Goal: Task Accomplishment & Management: Use online tool/utility

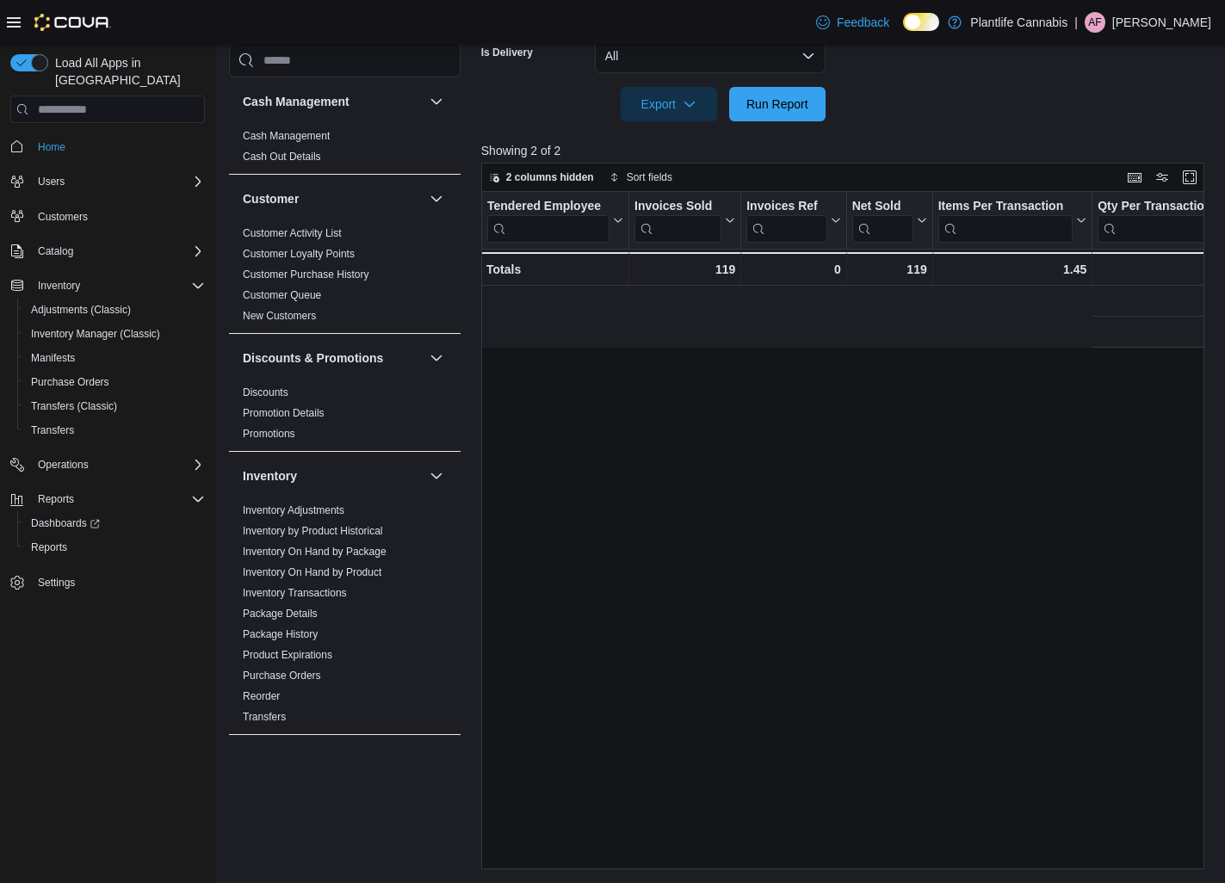
scroll to position [0, 764]
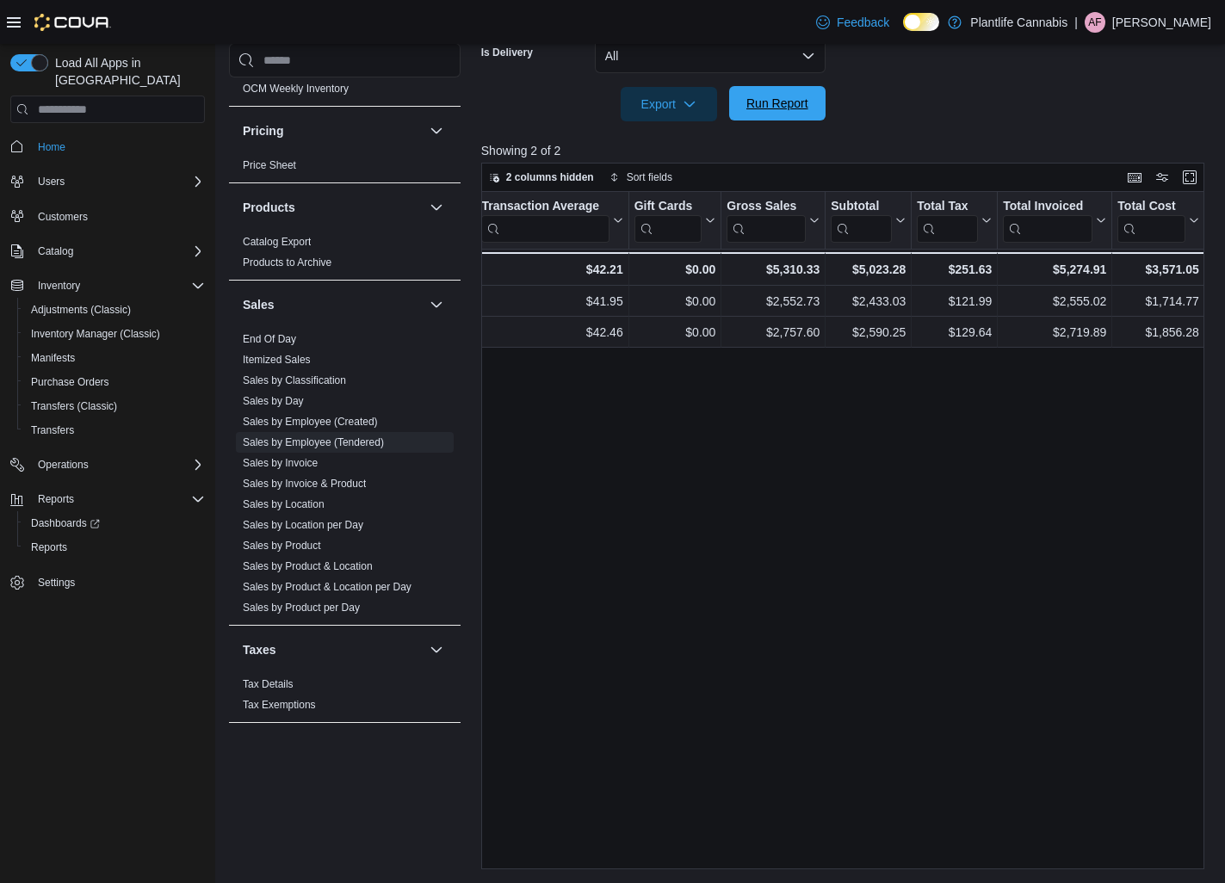
click at [774, 120] on span "Run Report" at bounding box center [778, 103] width 76 height 34
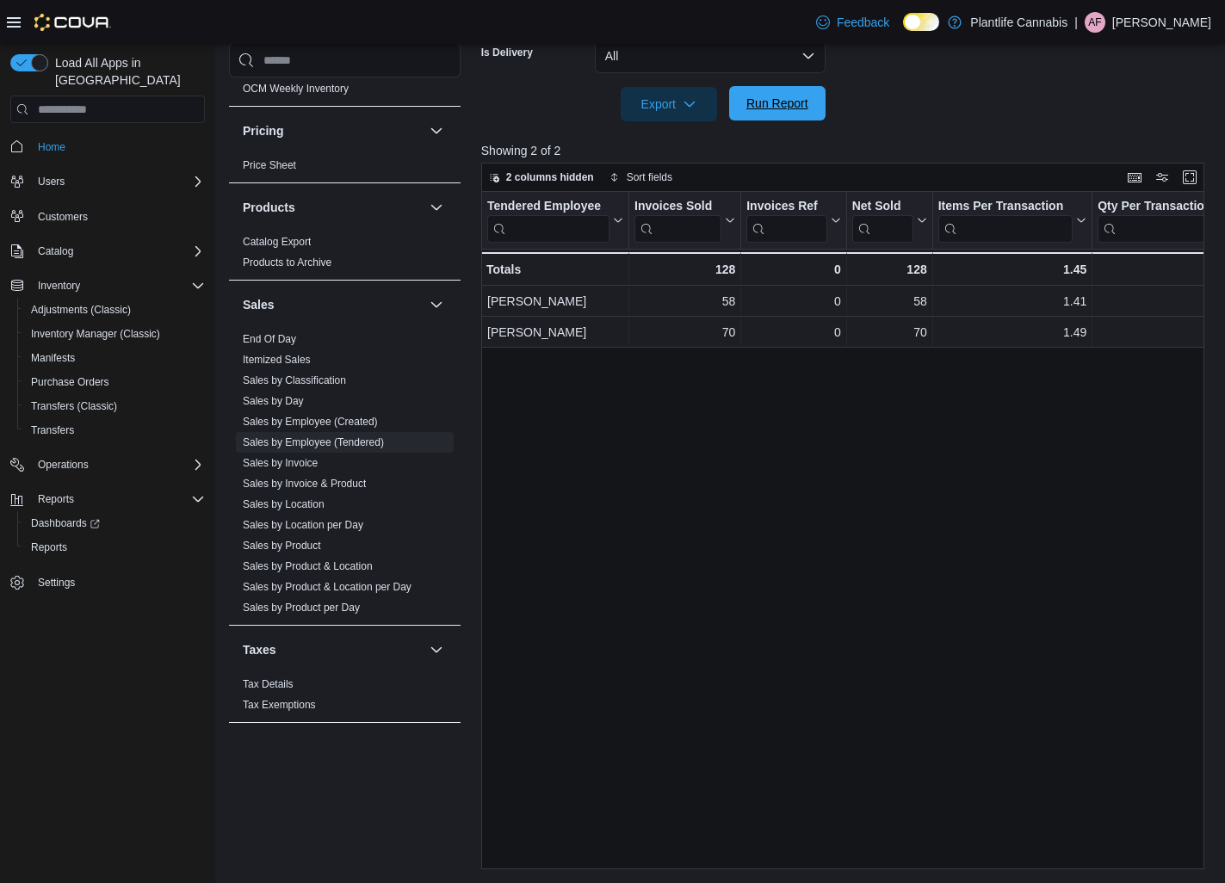
click at [769, 106] on span "Run Report" at bounding box center [777, 103] width 62 height 17
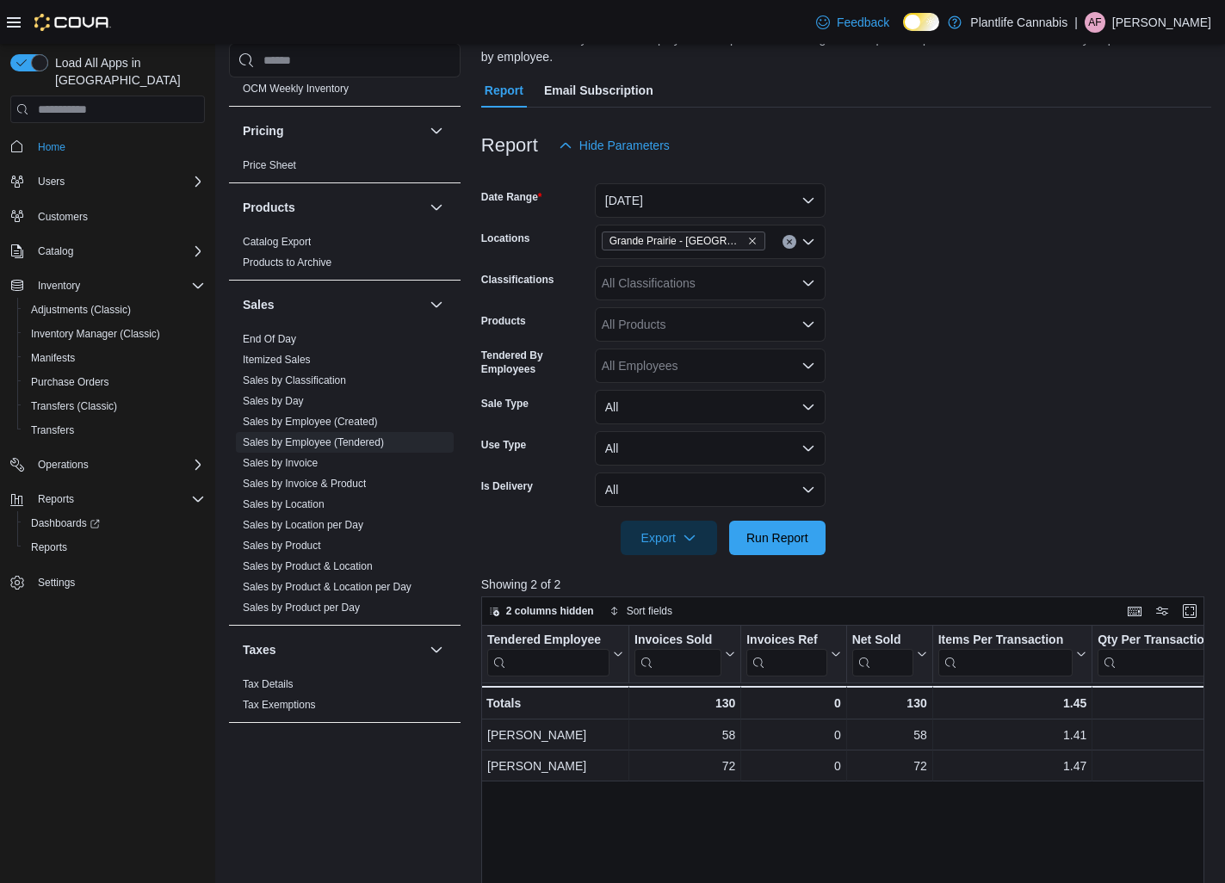
scroll to position [0, 0]
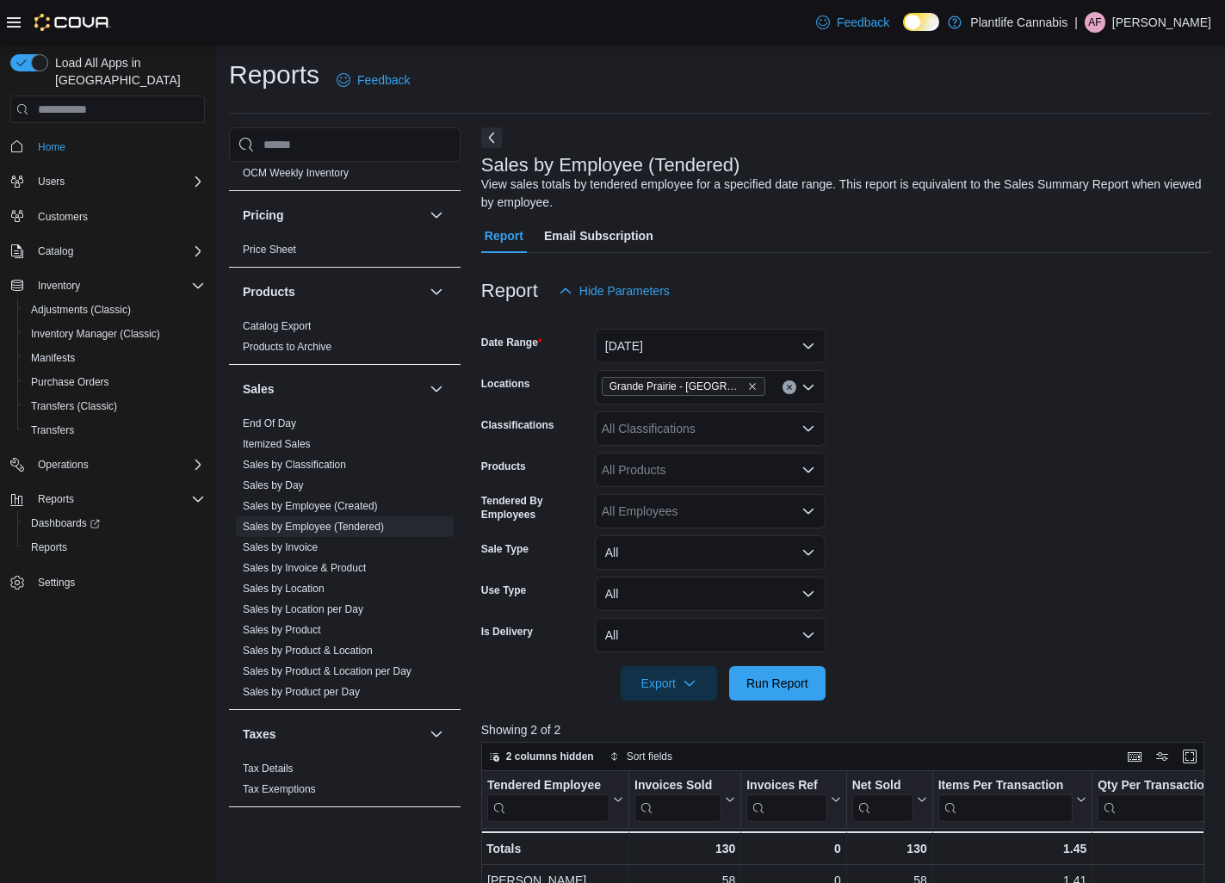
click at [700, 430] on div "All Classifications" at bounding box center [710, 429] width 231 height 34
type input "***"
click at [690, 460] on span "Accessory Group" at bounding box center [678, 457] width 92 height 17
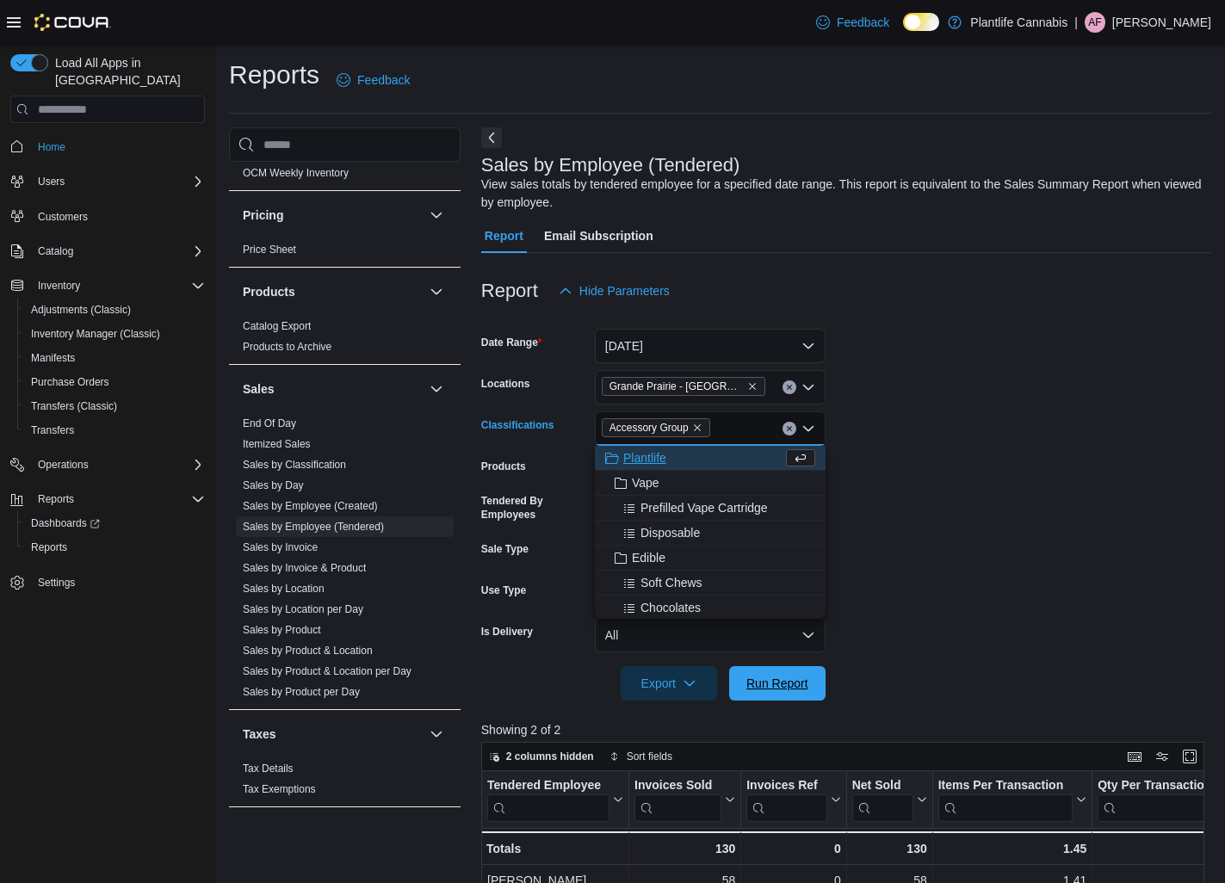
click at [811, 673] on span "Run Report" at bounding box center [778, 683] width 76 height 34
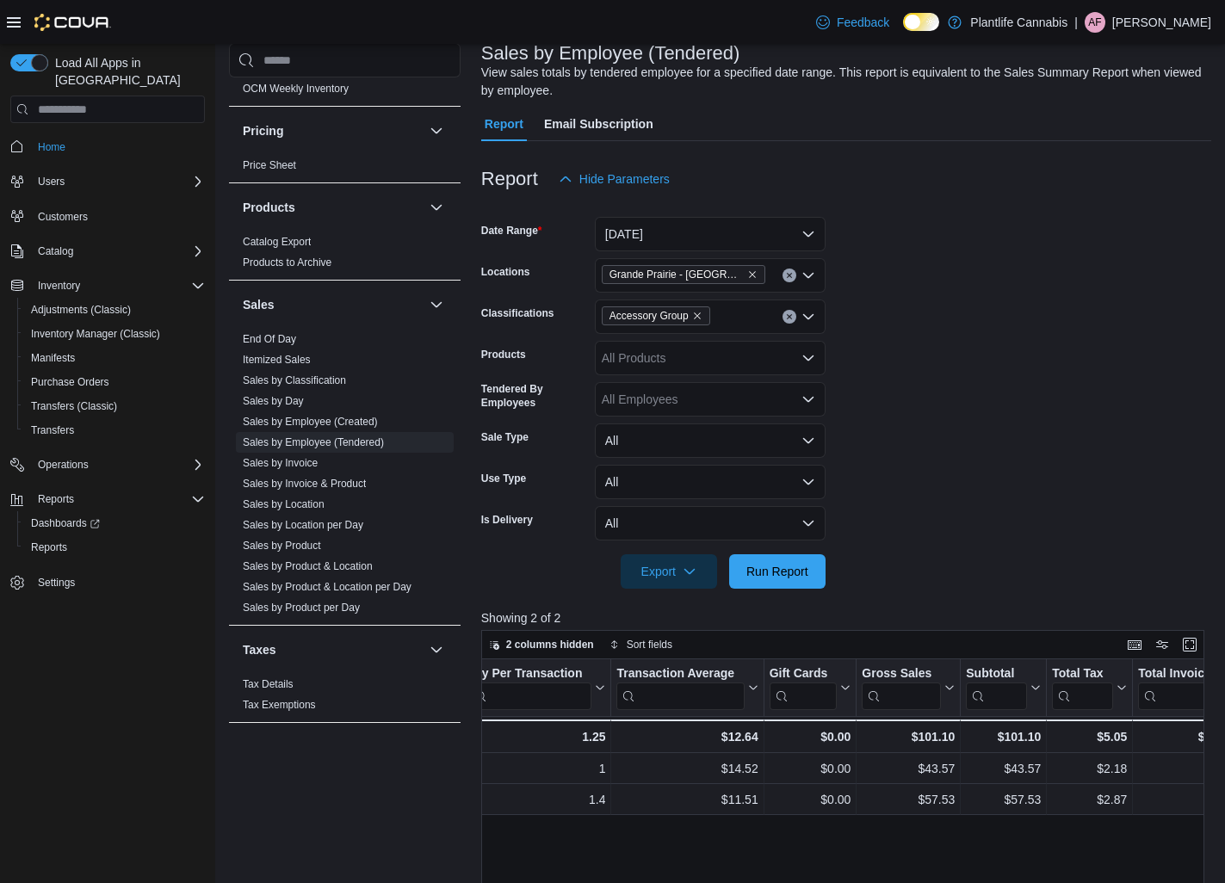
scroll to position [102, 0]
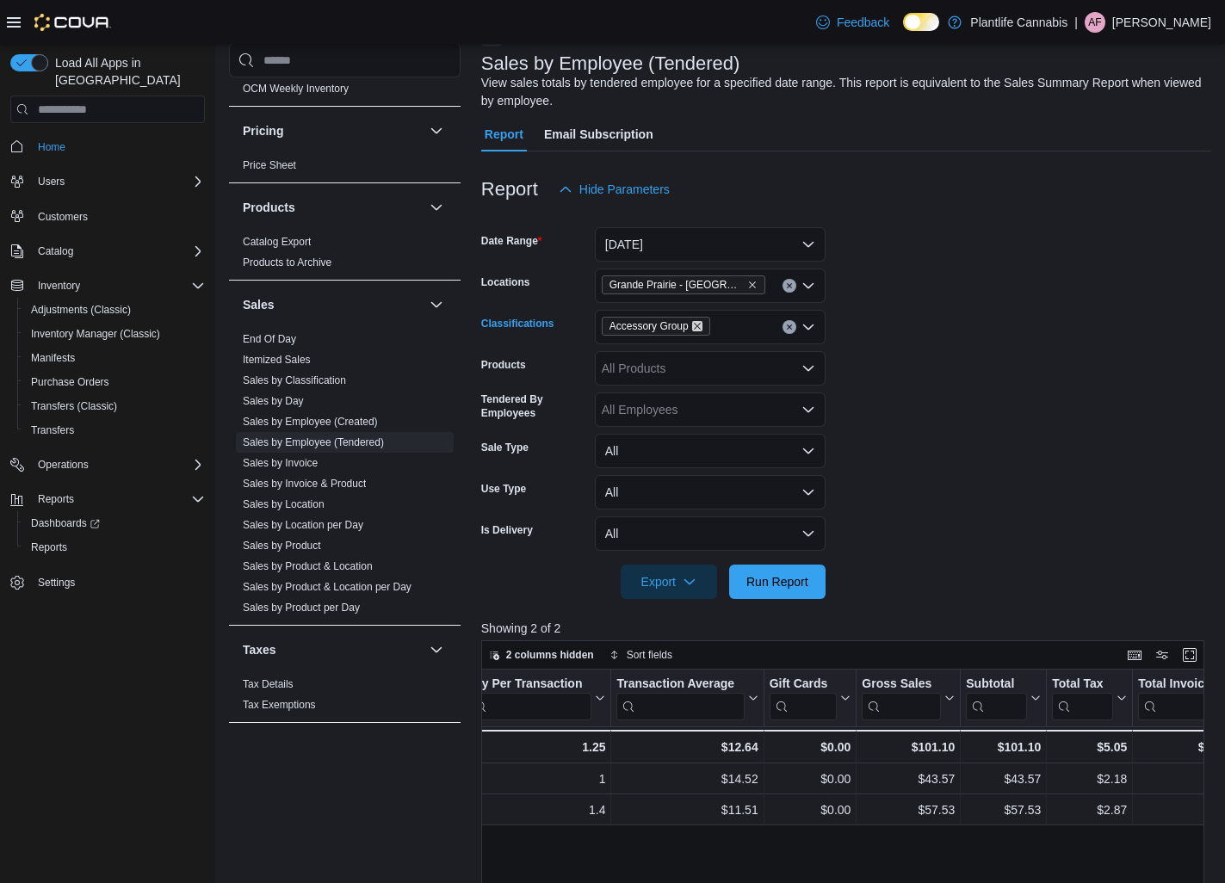
click at [702, 331] on icon "Remove Accessory Group from selection in this group" at bounding box center [697, 326] width 10 height 10
drag, startPoint x: 788, startPoint y: 605, endPoint x: 784, endPoint y: 597, distance: 9.3
click at [786, 599] on div at bounding box center [846, 609] width 730 height 21
click at [783, 592] on span "Run Report" at bounding box center [778, 581] width 76 height 34
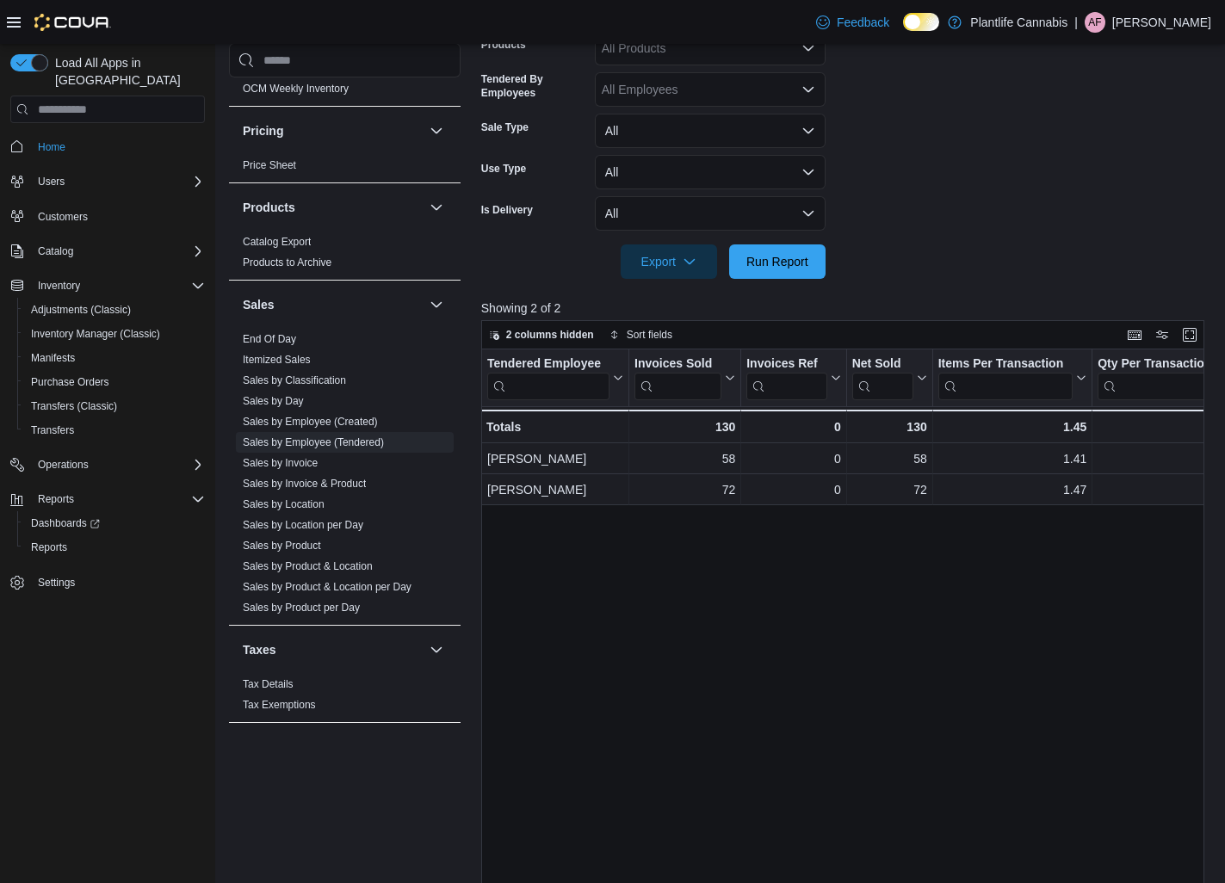
scroll to position [579, 0]
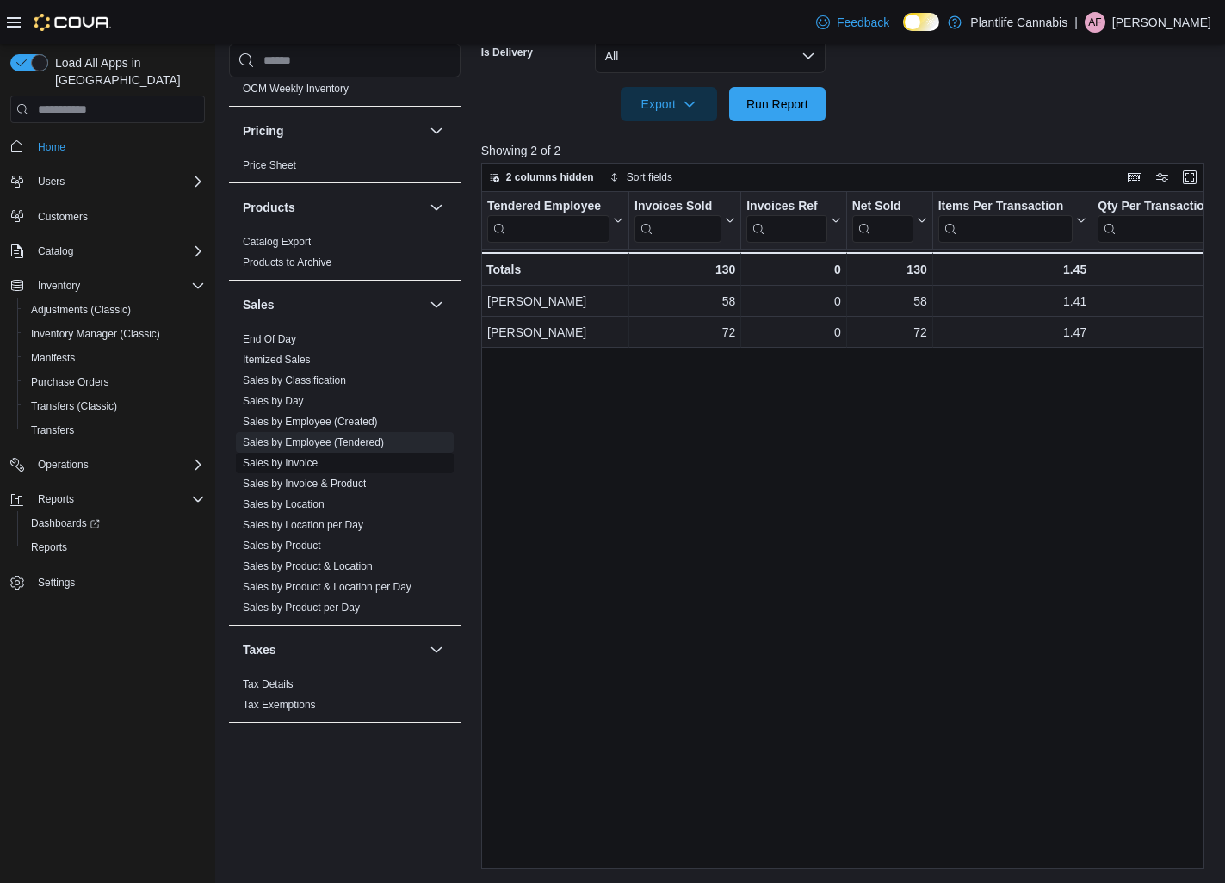
click at [290, 458] on link "Sales by Invoice" at bounding box center [280, 463] width 75 height 12
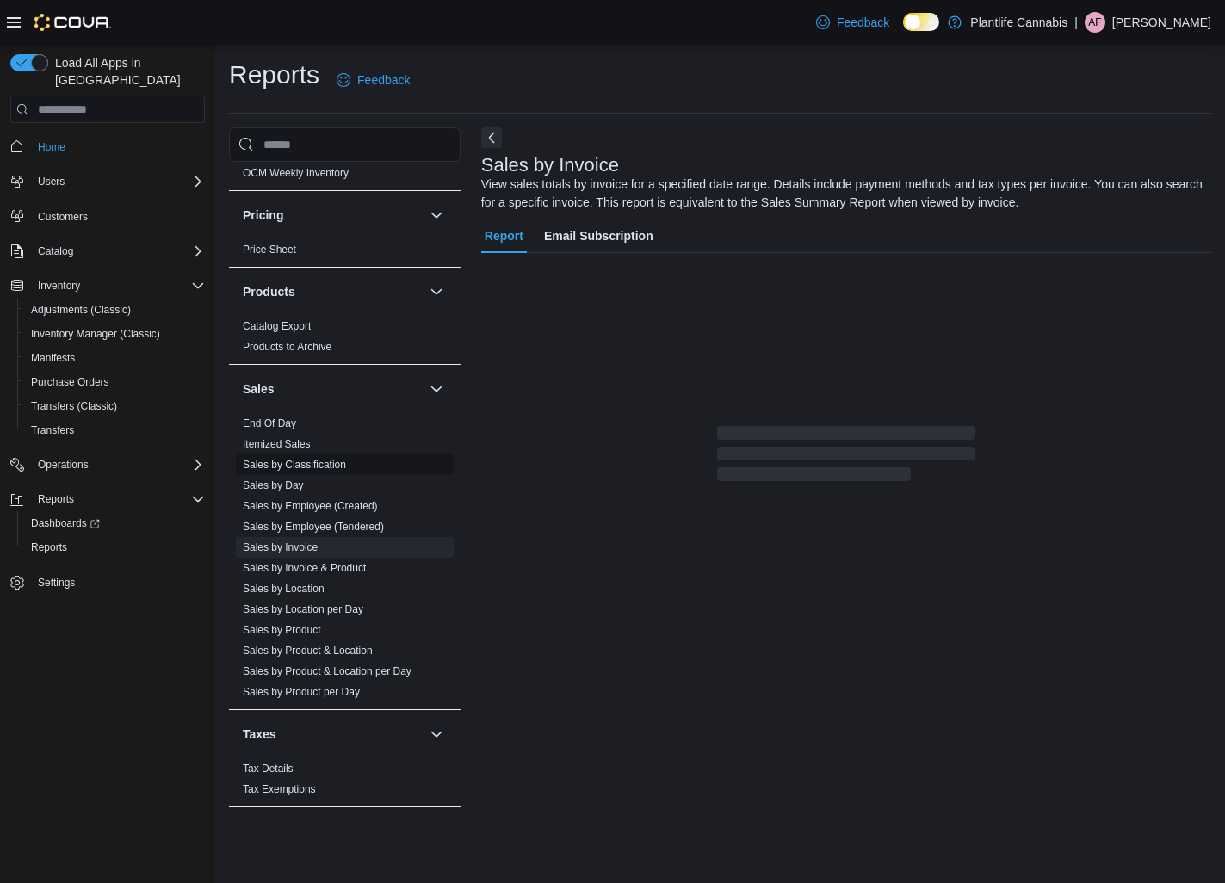
click at [290, 459] on link "Sales by Classification" at bounding box center [294, 465] width 103 height 12
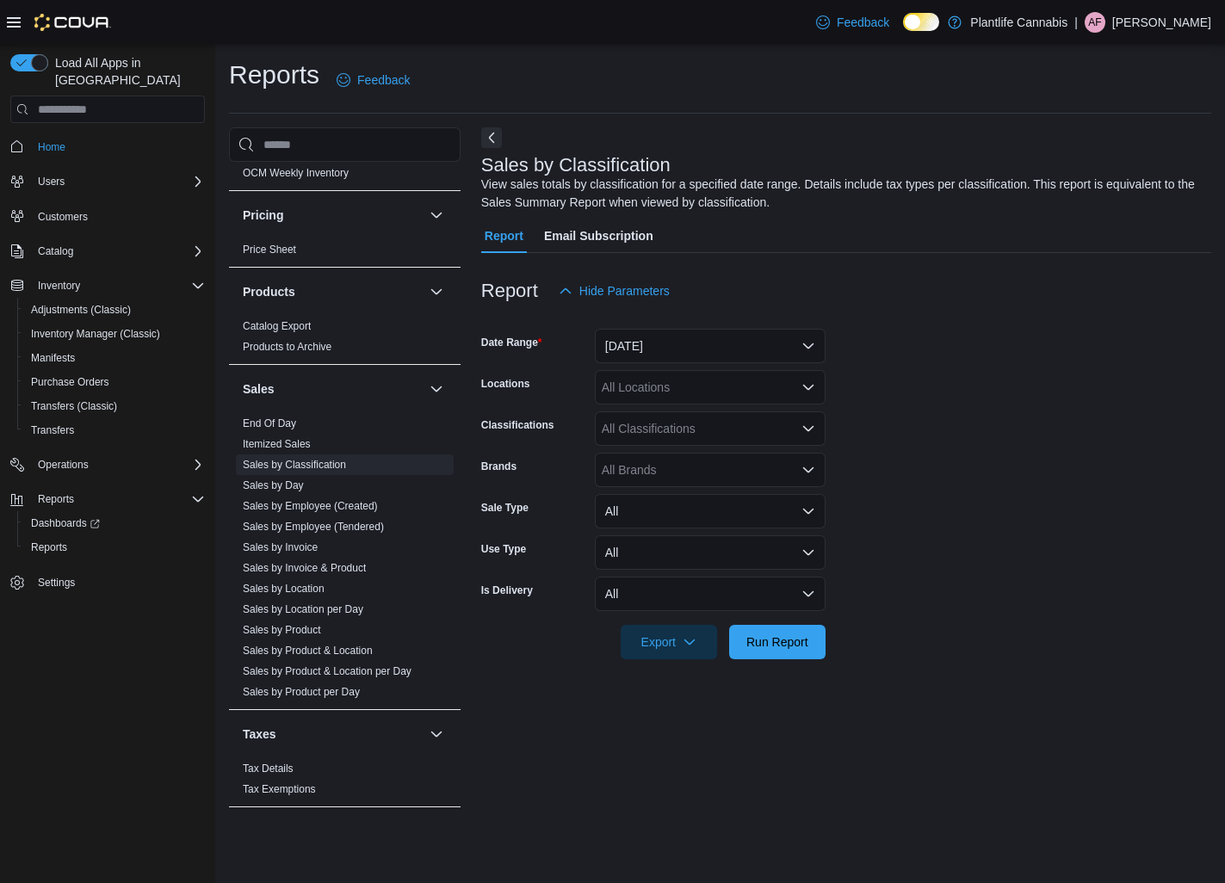
click at [664, 328] on div at bounding box center [846, 318] width 730 height 21
drag, startPoint x: 638, startPoint y: 360, endPoint x: 634, endPoint y: 376, distance: 16.9
click at [638, 360] on button "[DATE]" at bounding box center [710, 346] width 231 height 34
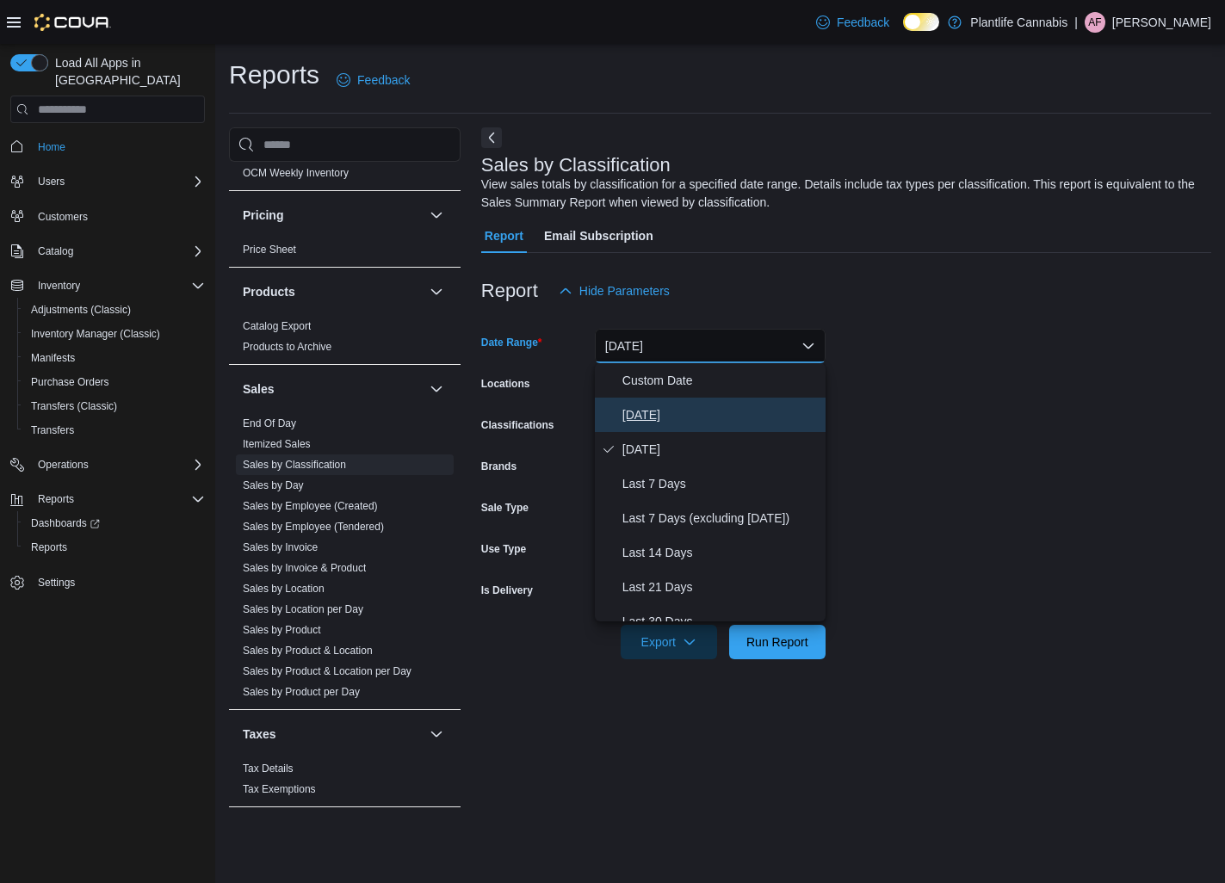
drag, startPoint x: 632, startPoint y: 401, endPoint x: 646, endPoint y: 395, distance: 15.0
click at [632, 401] on button "[DATE]" at bounding box center [710, 415] width 231 height 34
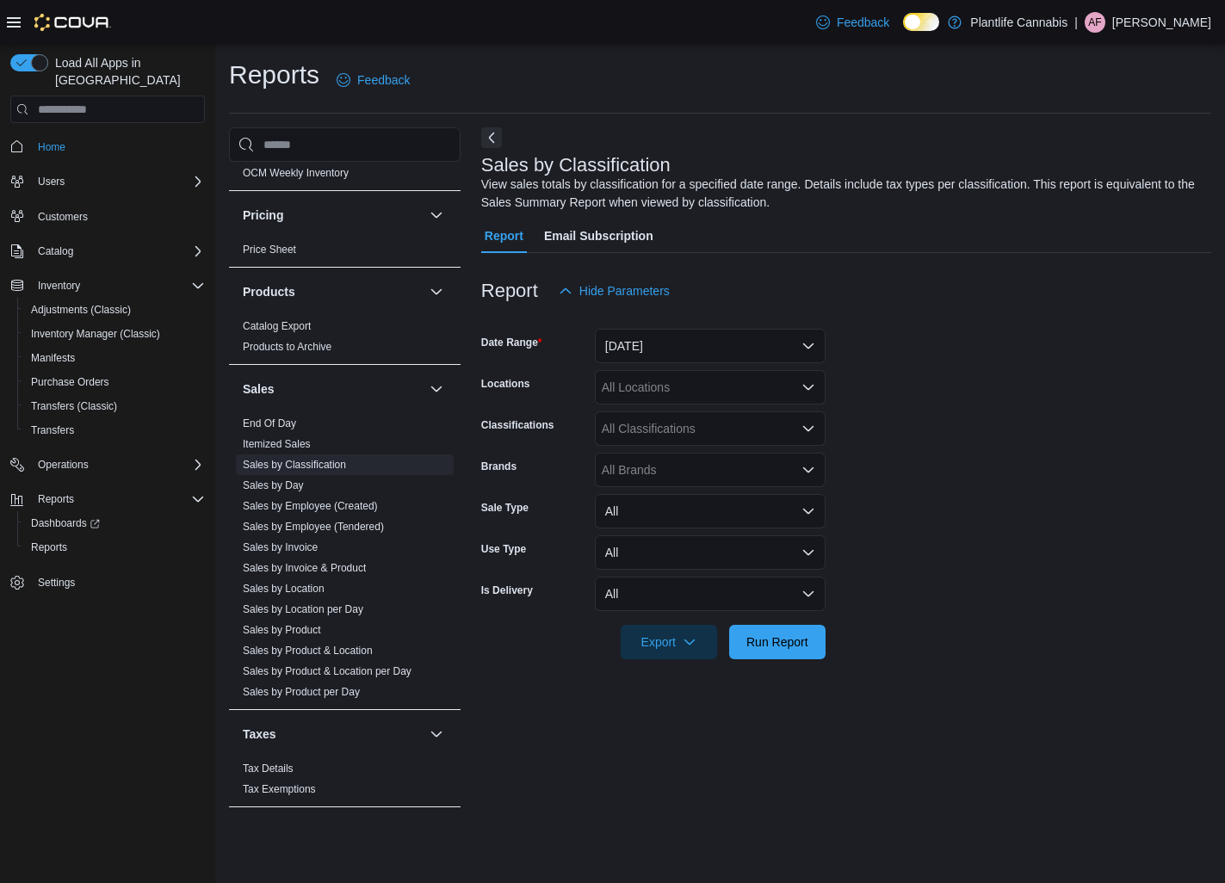
click at [647, 393] on div "All Locations" at bounding box center [710, 387] width 231 height 34
type input "***"
click at [673, 408] on button "Grande Prairie - [GEOGRAPHIC_DATA]" at bounding box center [710, 417] width 231 height 25
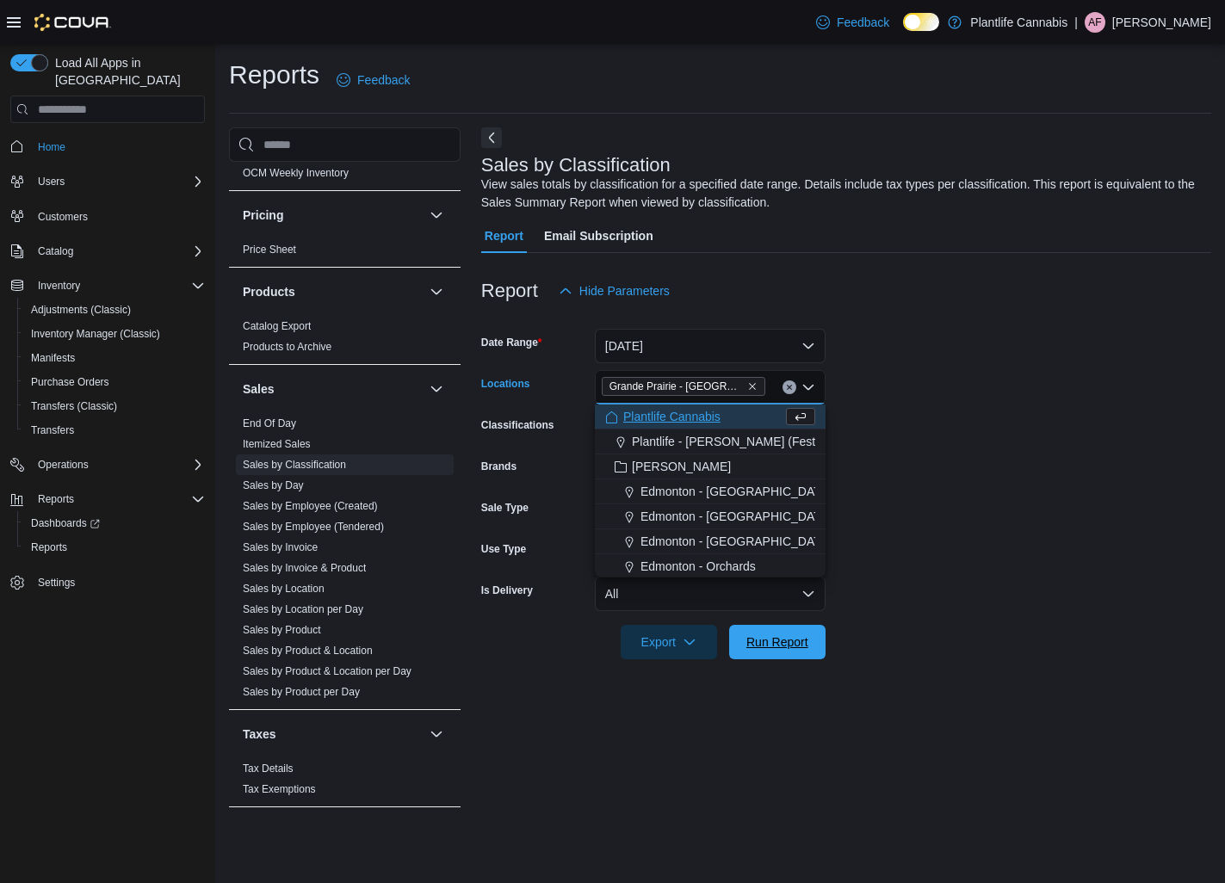
drag, startPoint x: 764, startPoint y: 652, endPoint x: 871, endPoint y: 596, distance: 120.5
click at [766, 652] on span "Run Report" at bounding box center [778, 642] width 76 height 34
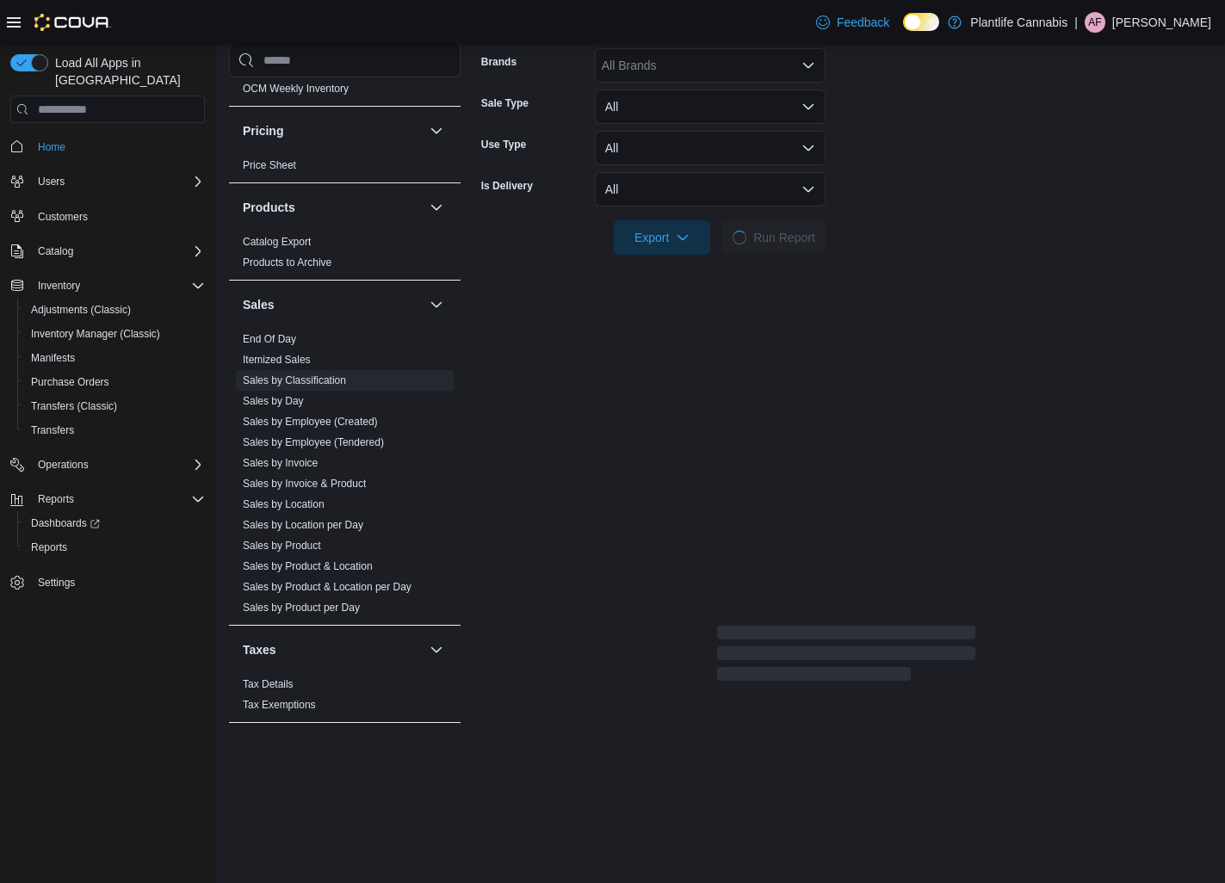
scroll to position [538, 0]
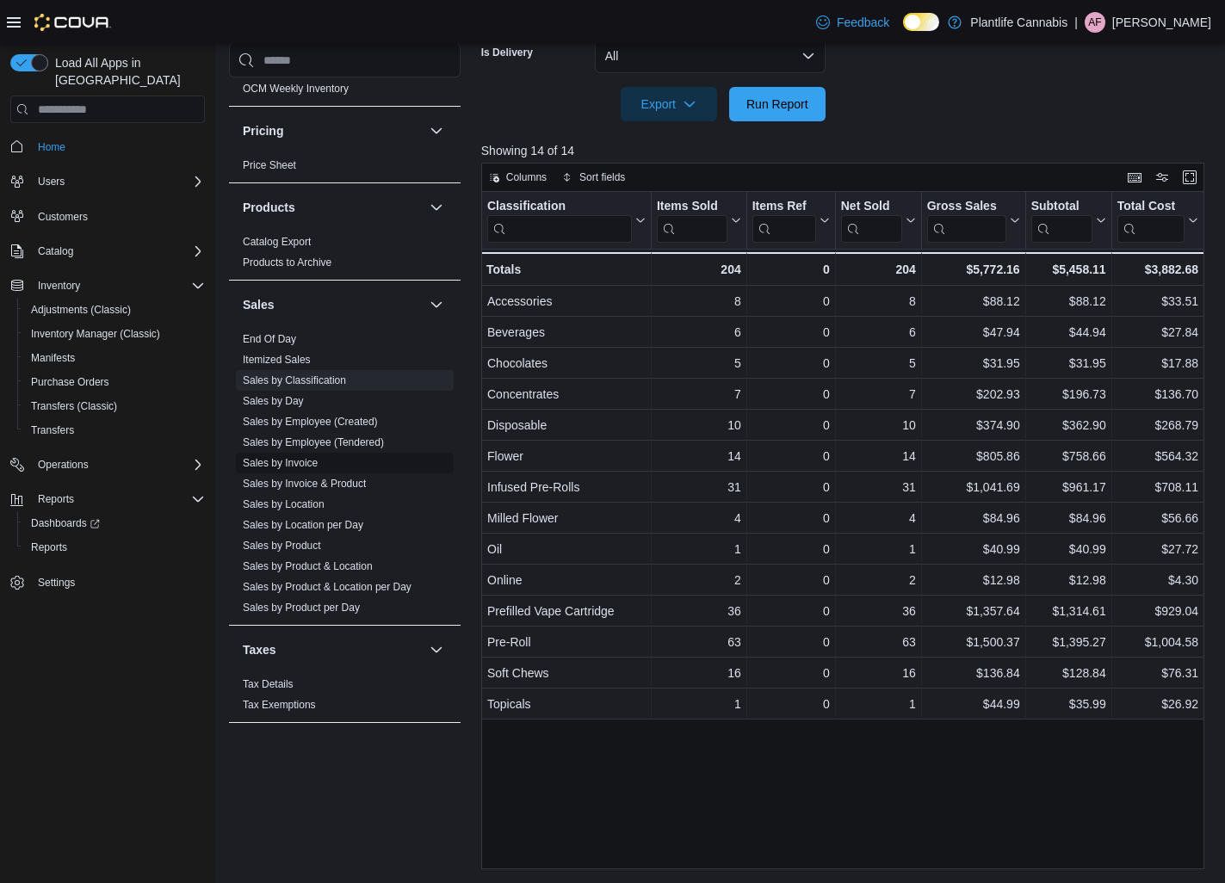
click at [294, 469] on span "Sales by Invoice" at bounding box center [280, 463] width 75 height 14
click at [293, 459] on link "Sales by Invoice" at bounding box center [280, 463] width 75 height 12
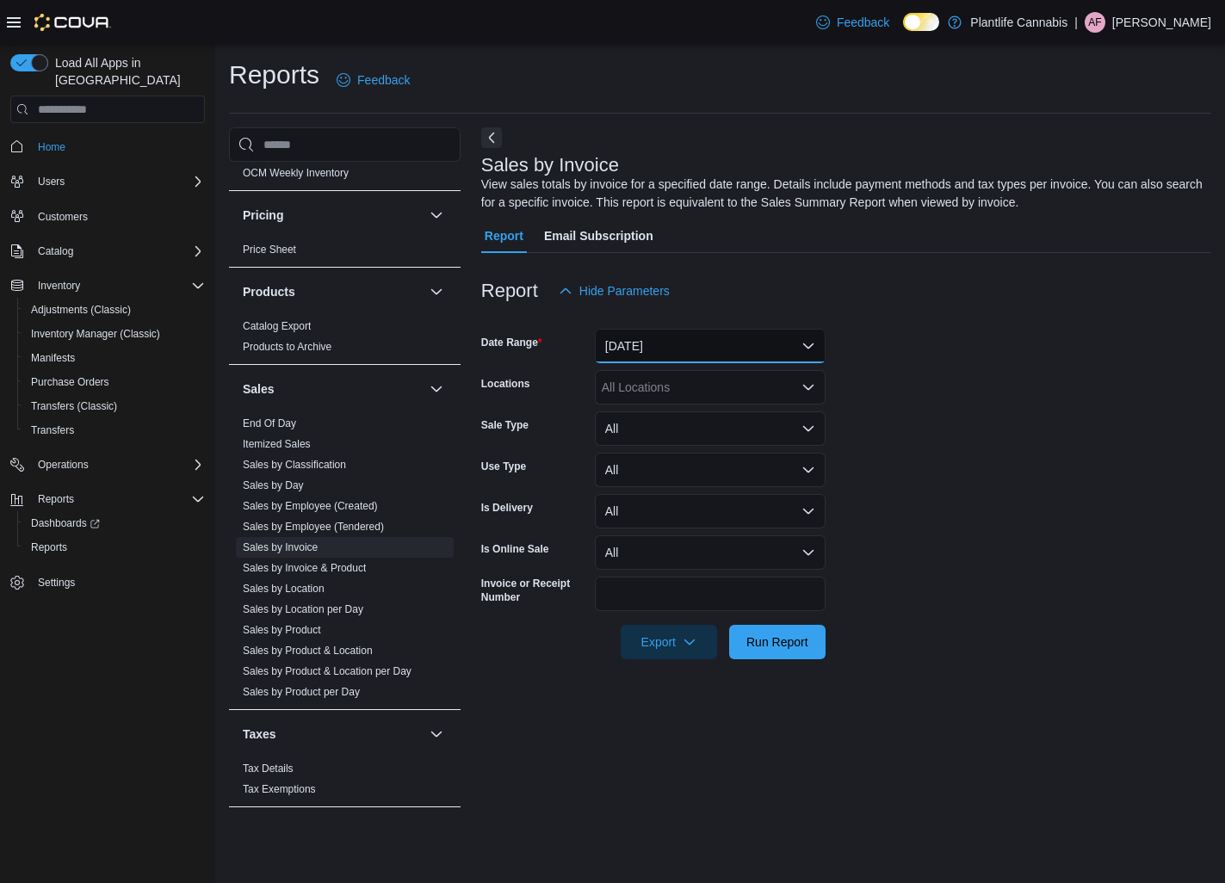
click at [688, 335] on button "[DATE]" at bounding box center [710, 346] width 231 height 34
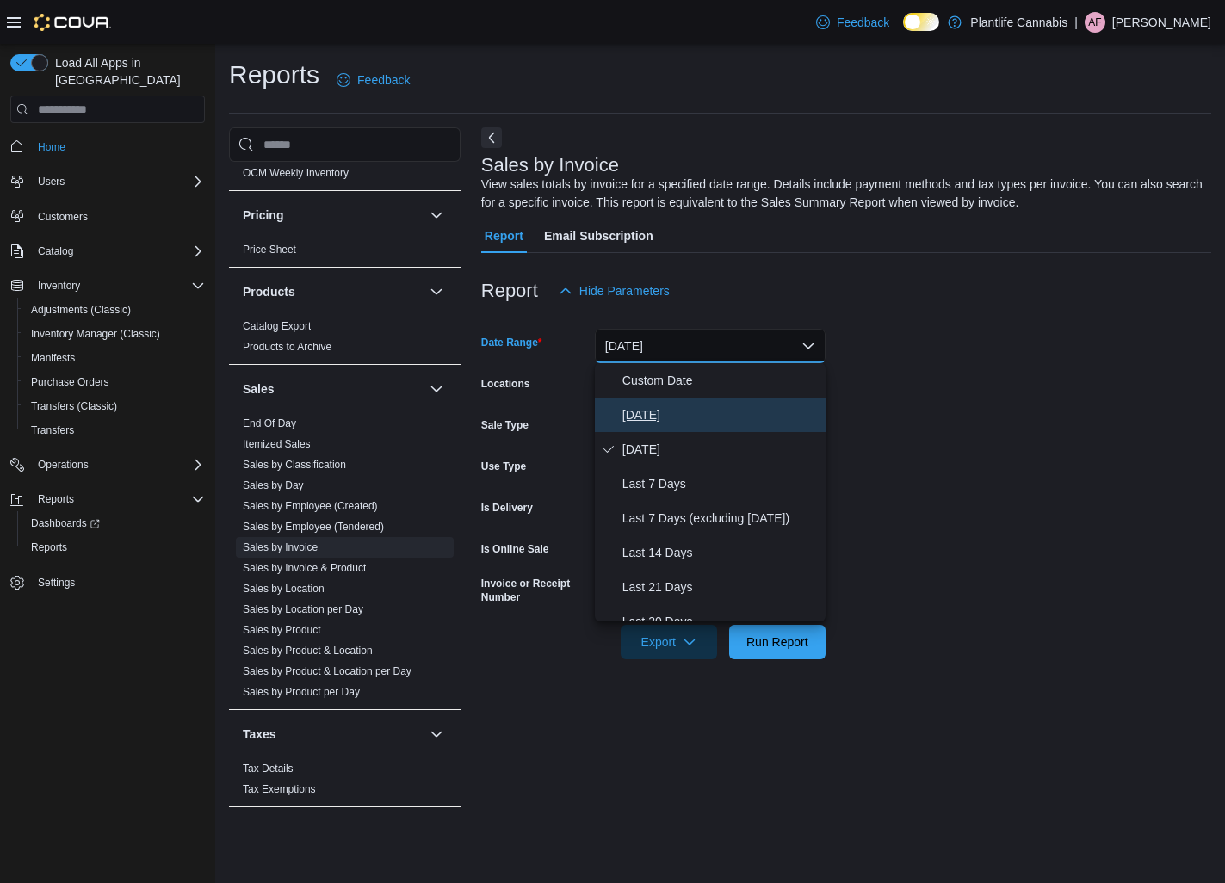
drag, startPoint x: 647, startPoint y: 403, endPoint x: 662, endPoint y: 382, distance: 25.8
click at [647, 402] on button "[DATE]" at bounding box center [710, 415] width 231 height 34
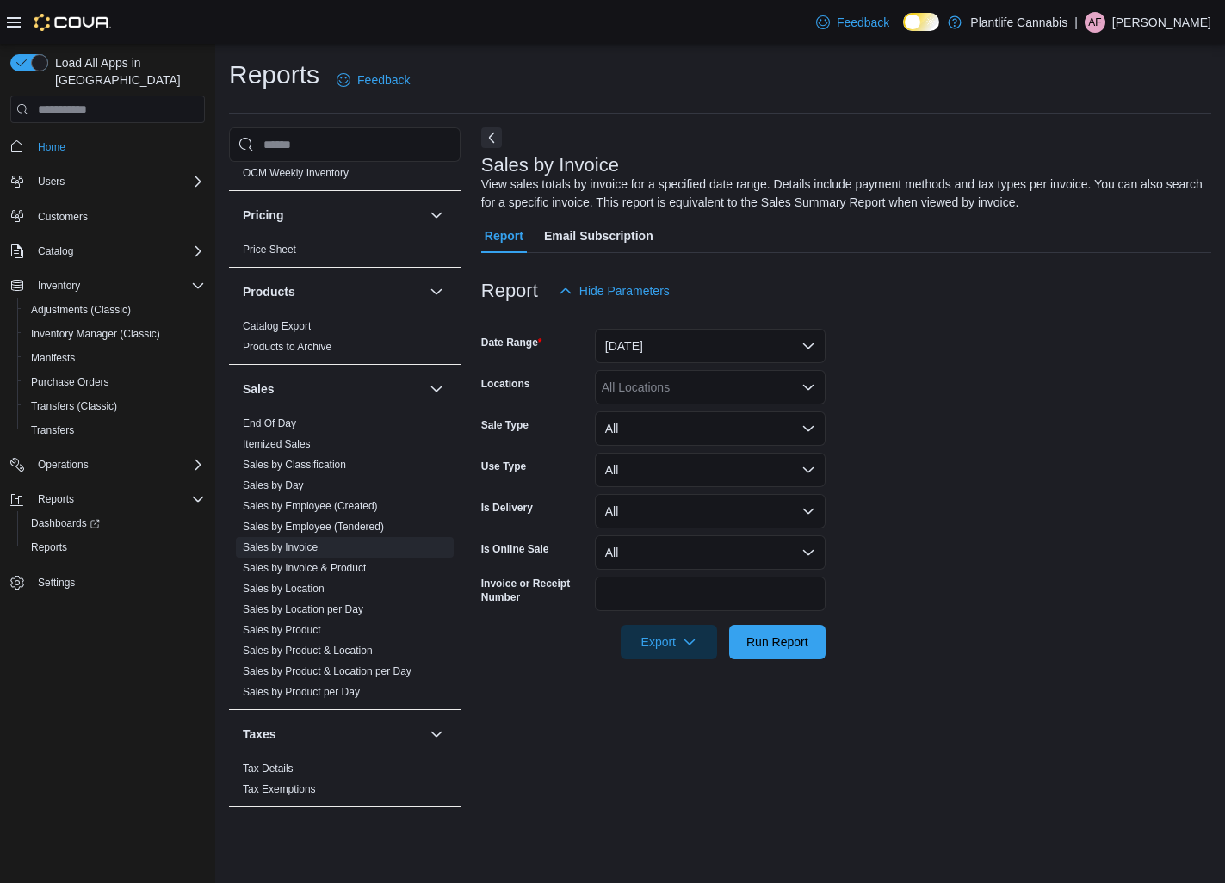
click at [664, 381] on div "All Locations" at bounding box center [710, 387] width 231 height 34
type input "***"
click at [707, 419] on span "Grande Prairie - [GEOGRAPHIC_DATA]" at bounding box center [748, 416] width 214 height 17
drag, startPoint x: 815, startPoint y: 641, endPoint x: 901, endPoint y: 576, distance: 108.1
click at [817, 641] on button "Run Report" at bounding box center [777, 642] width 96 height 34
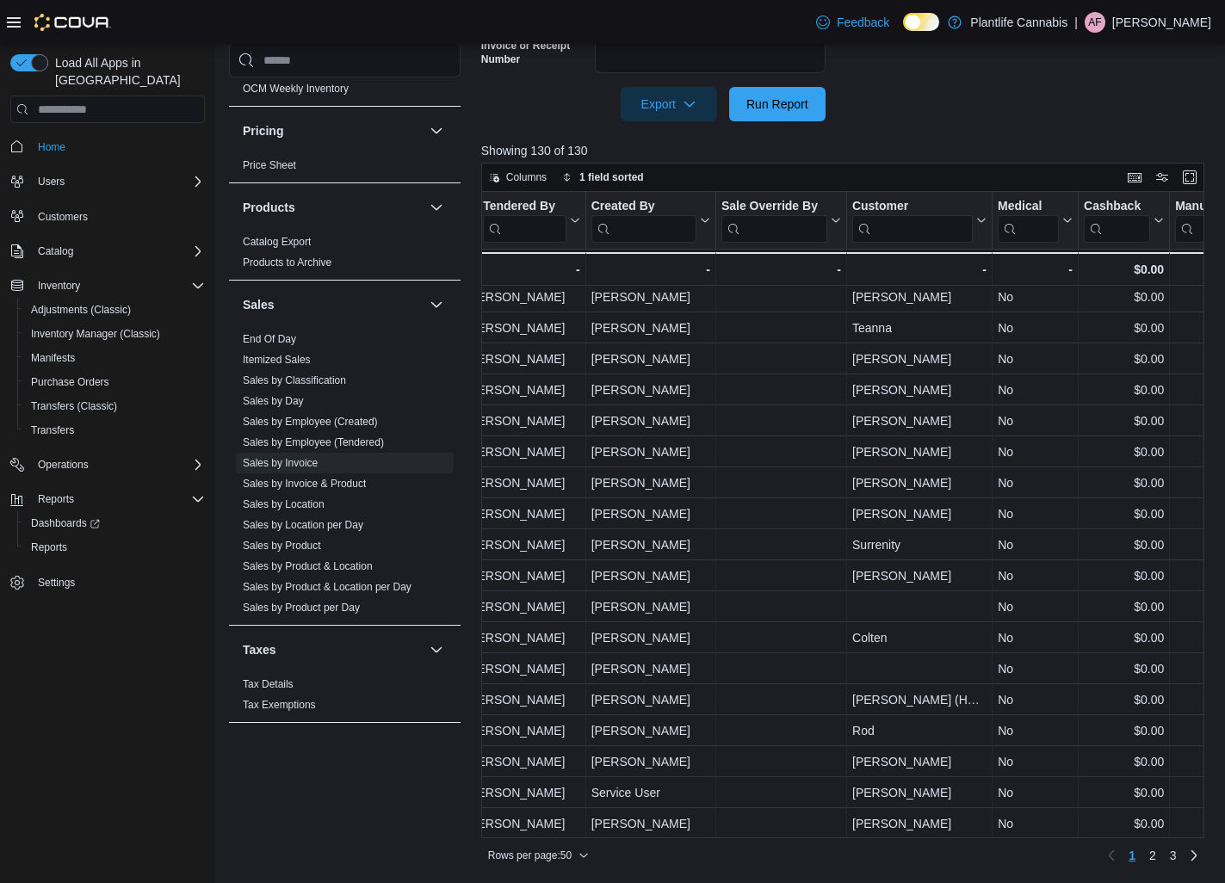
scroll to position [997, 2452]
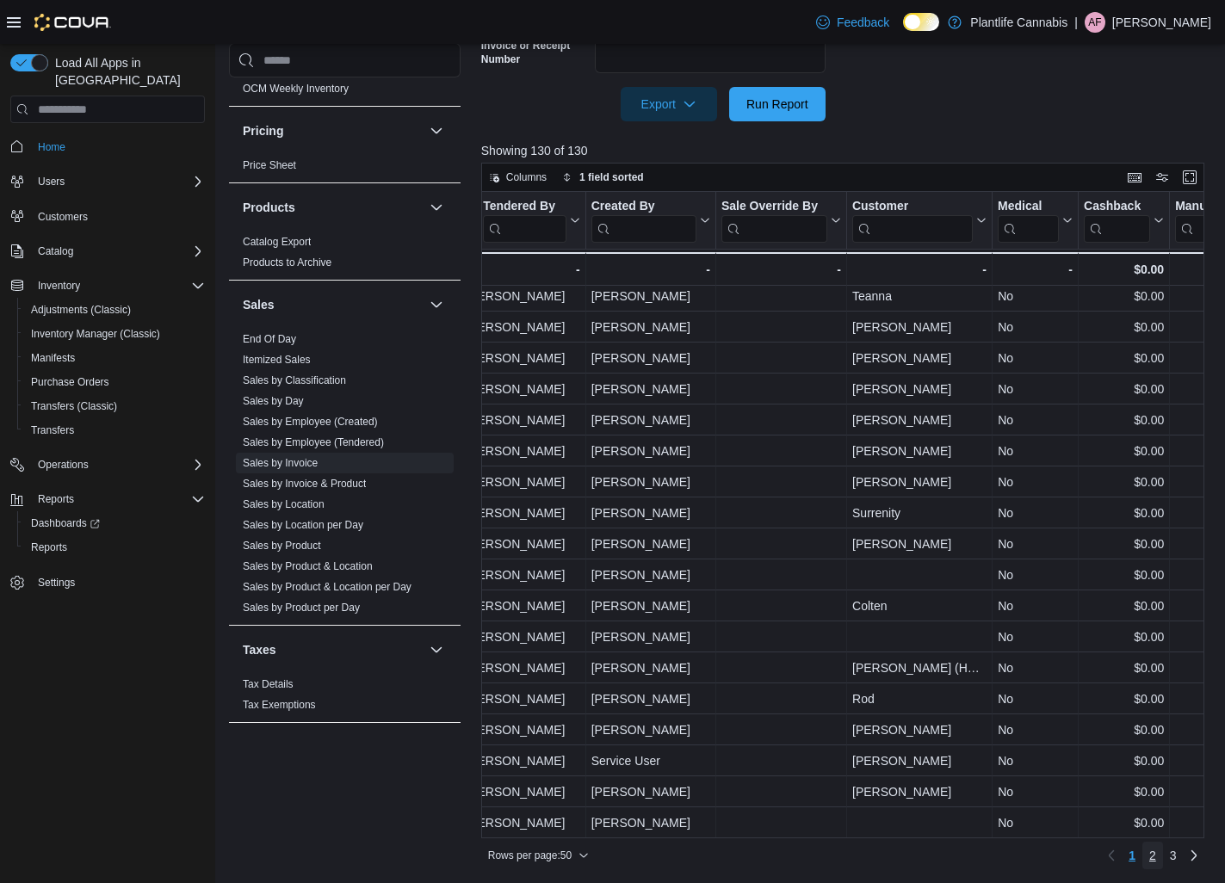
click at [1155, 858] on link "2" at bounding box center [1152, 856] width 21 height 28
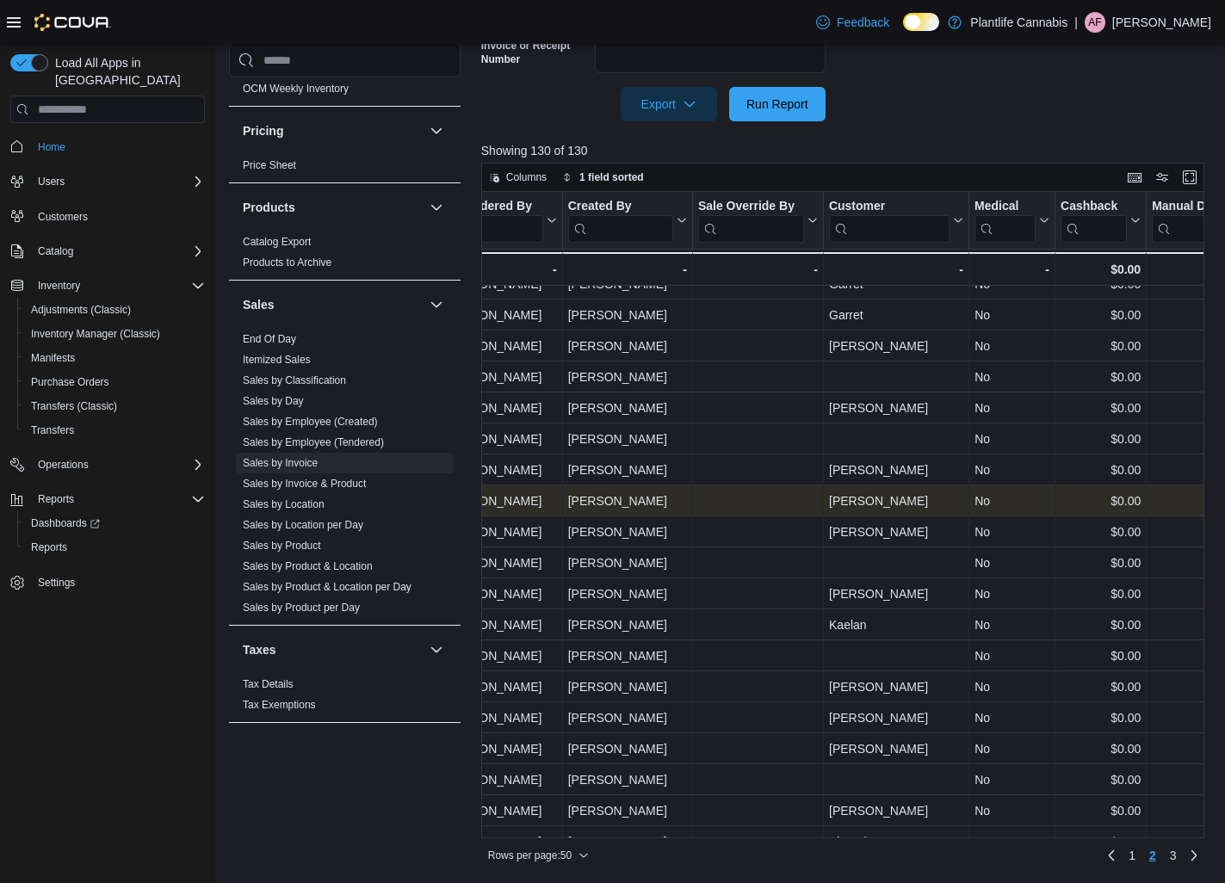
scroll to position [284, 2475]
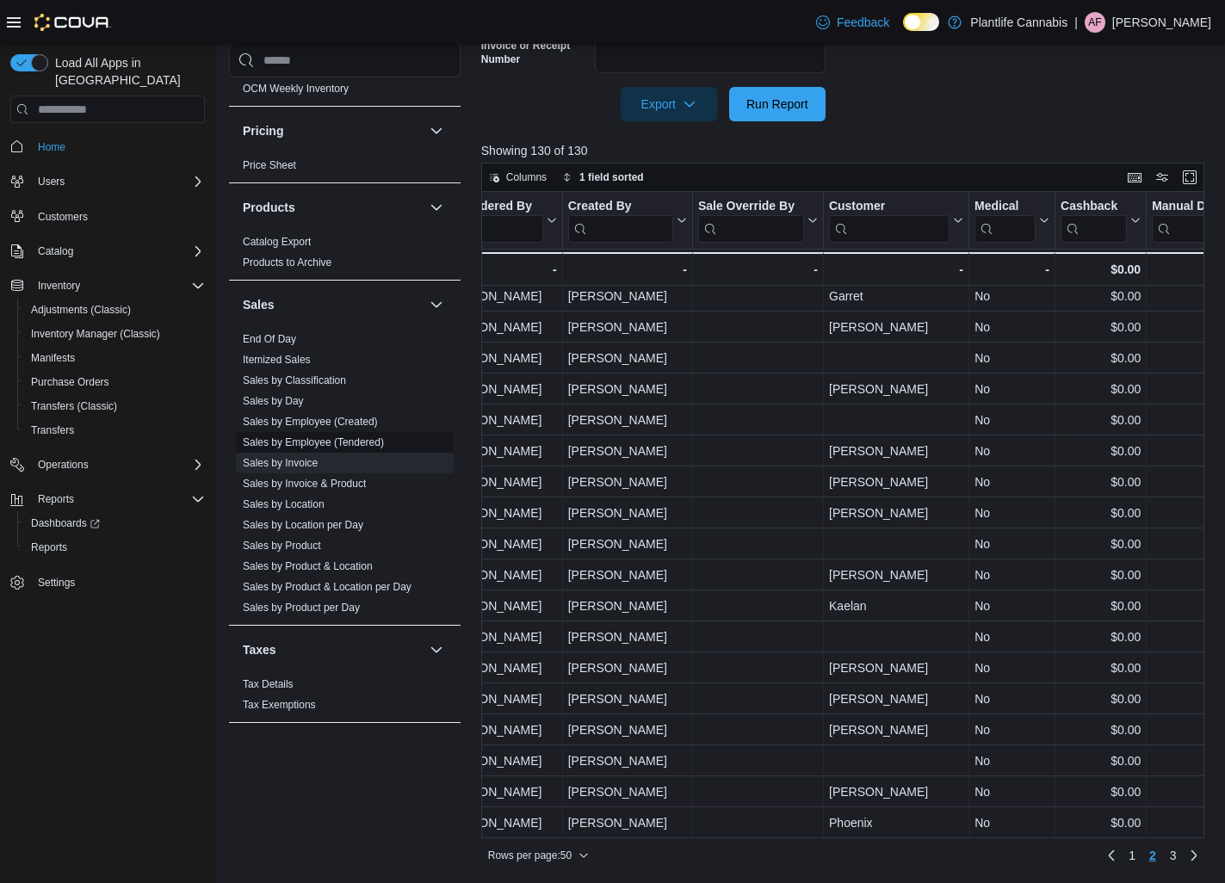
click at [342, 436] on link "Sales by Employee (Tendered)" at bounding box center [313, 442] width 141 height 12
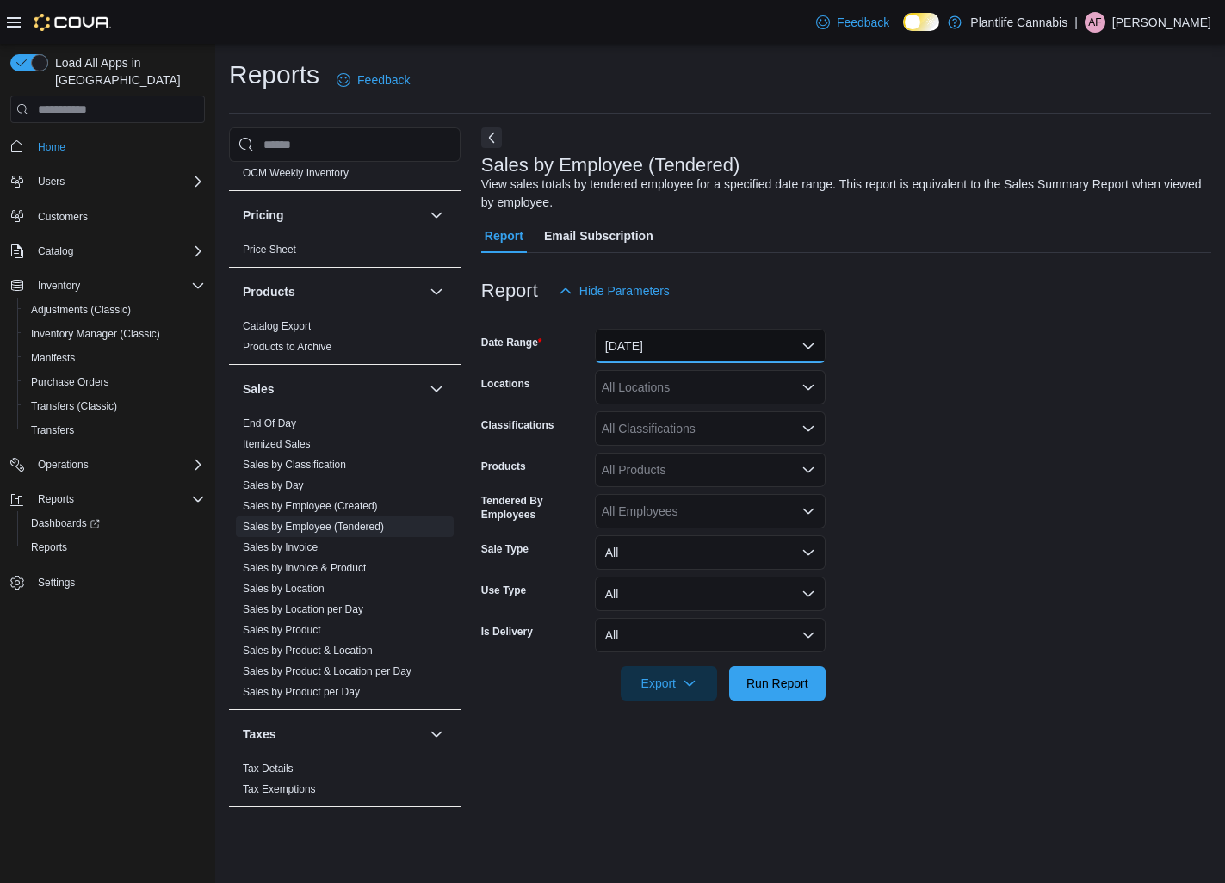
click at [634, 353] on button "[DATE]" at bounding box center [710, 346] width 231 height 34
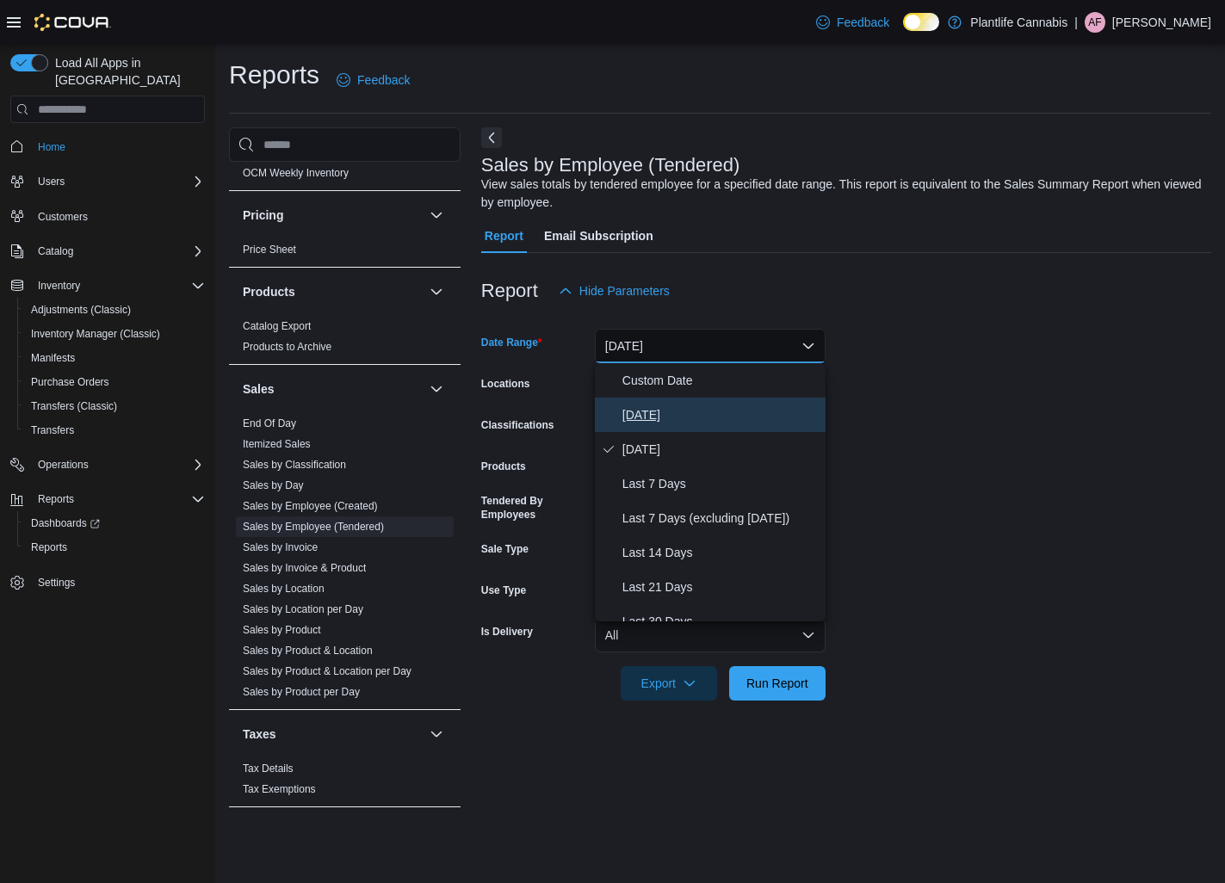
drag, startPoint x: 685, startPoint y: 422, endPoint x: 693, endPoint y: 416, distance: 9.8
click at [687, 421] on span "[DATE]" at bounding box center [720, 415] width 196 height 21
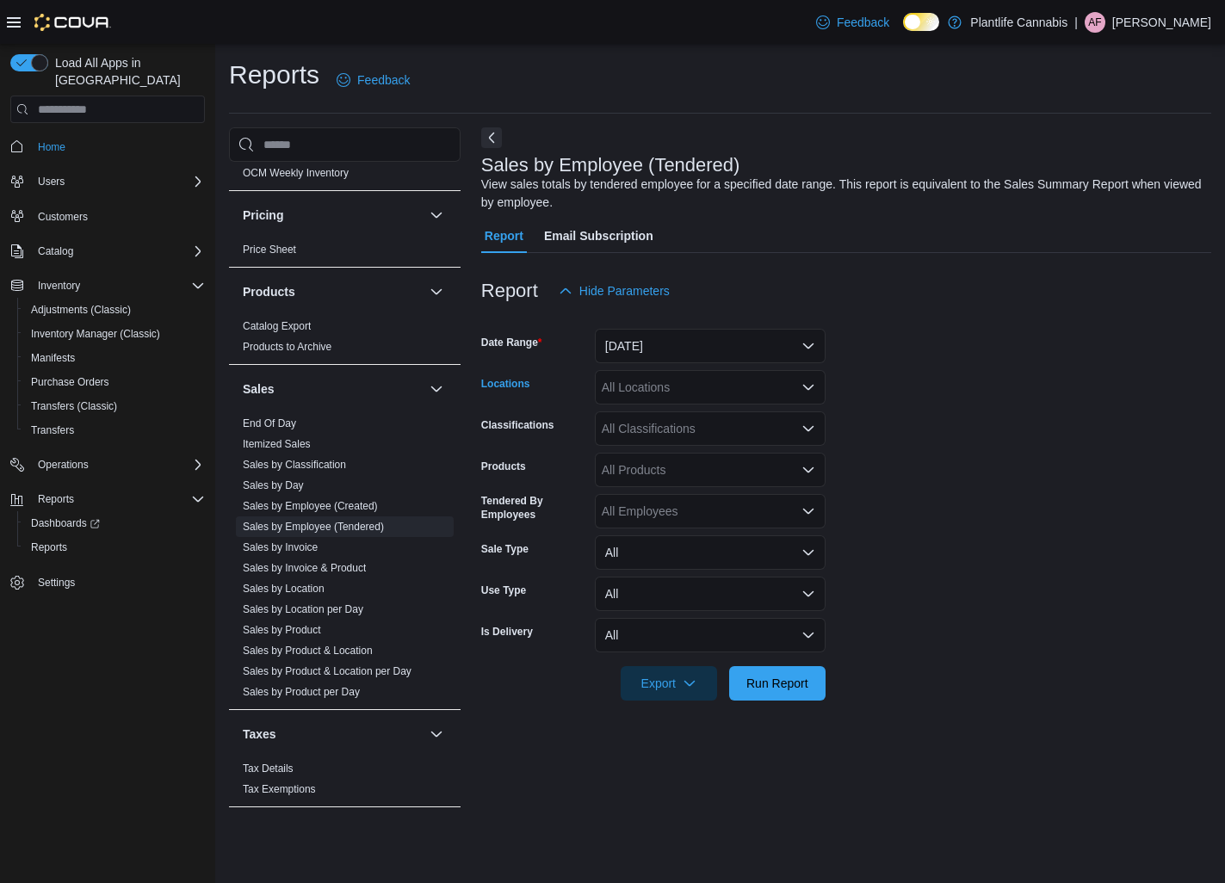
click at [683, 384] on div "All Locations" at bounding box center [710, 387] width 231 height 34
type input "***"
click at [746, 423] on span "Grande Prairie - [GEOGRAPHIC_DATA]" at bounding box center [748, 416] width 214 height 17
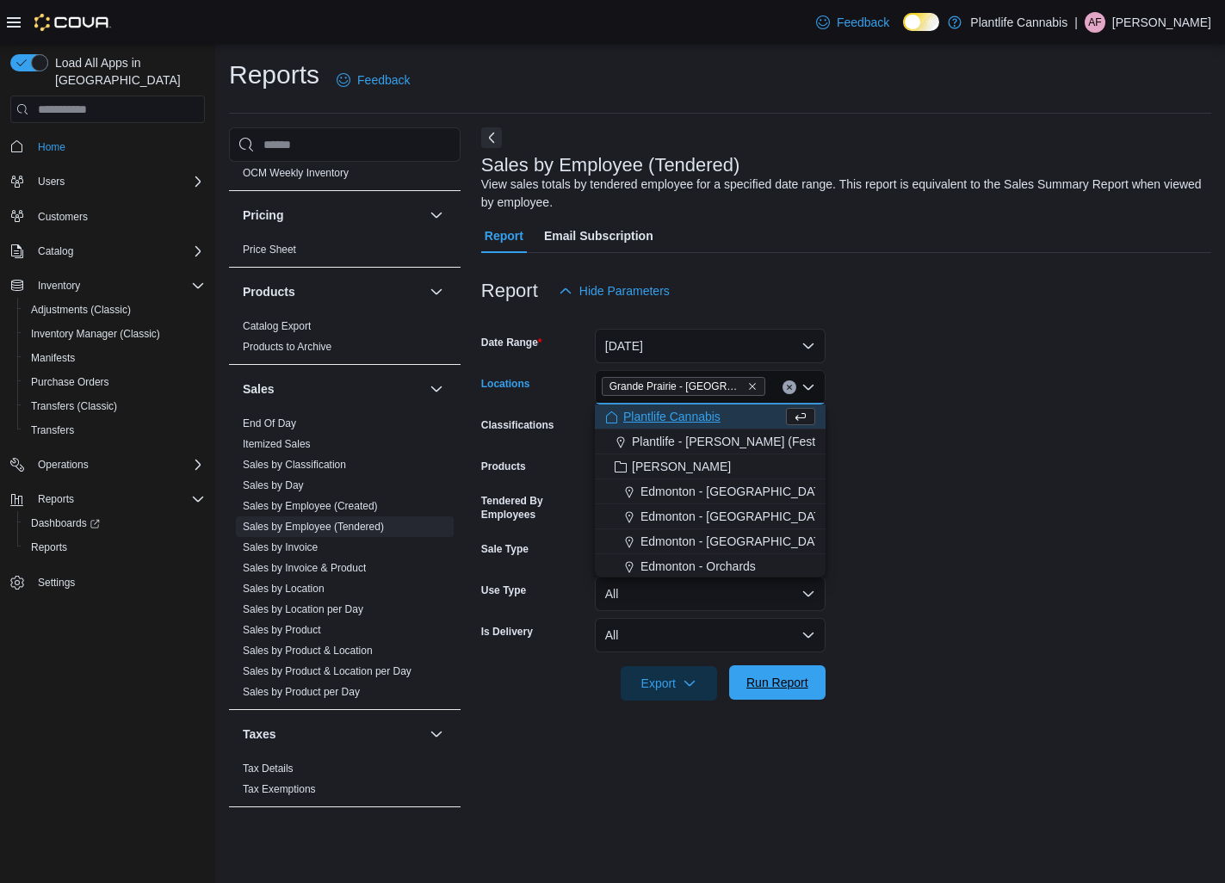
click at [734, 685] on button "Run Report" at bounding box center [777, 682] width 96 height 34
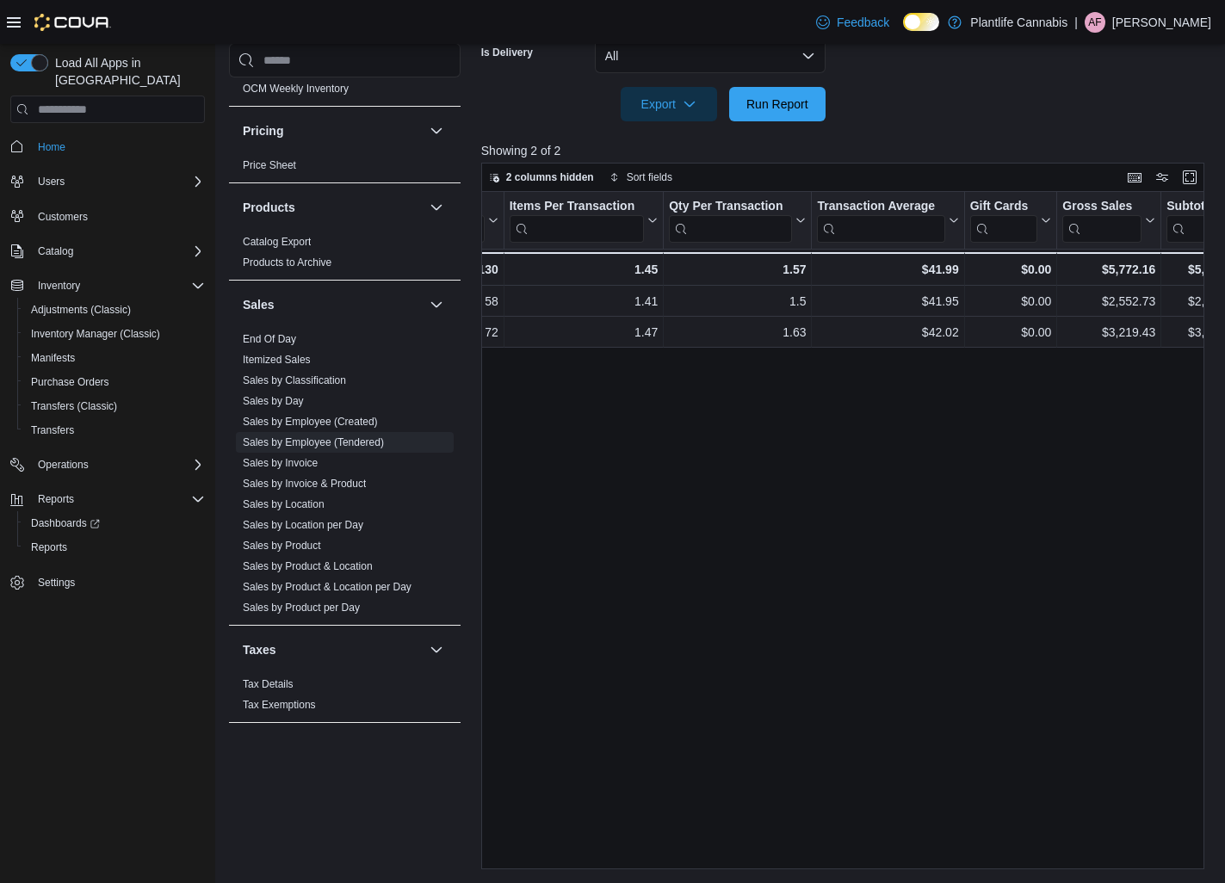
scroll to position [0, 432]
click at [254, 332] on span "End Of Day" at bounding box center [269, 339] width 53 height 14
click at [251, 338] on link "End Of Day" at bounding box center [269, 339] width 53 height 12
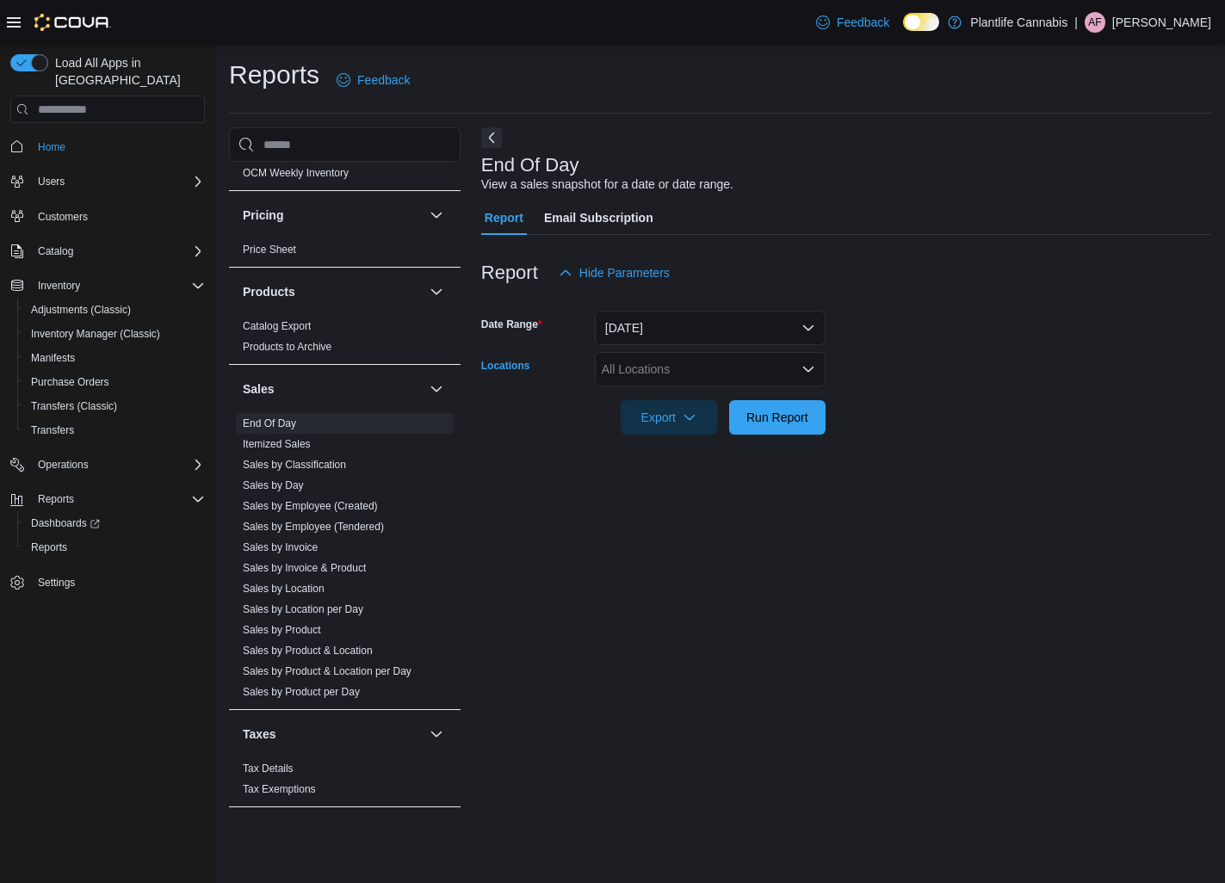
click at [693, 364] on div "All Locations" at bounding box center [710, 369] width 231 height 34
type input "***"
drag, startPoint x: 760, startPoint y: 388, endPoint x: 987, endPoint y: 410, distance: 228.3
click at [760, 388] on button "Grande Prairie - [GEOGRAPHIC_DATA]" at bounding box center [710, 399] width 231 height 25
drag, startPoint x: 979, startPoint y: 407, endPoint x: 861, endPoint y: 419, distance: 118.6
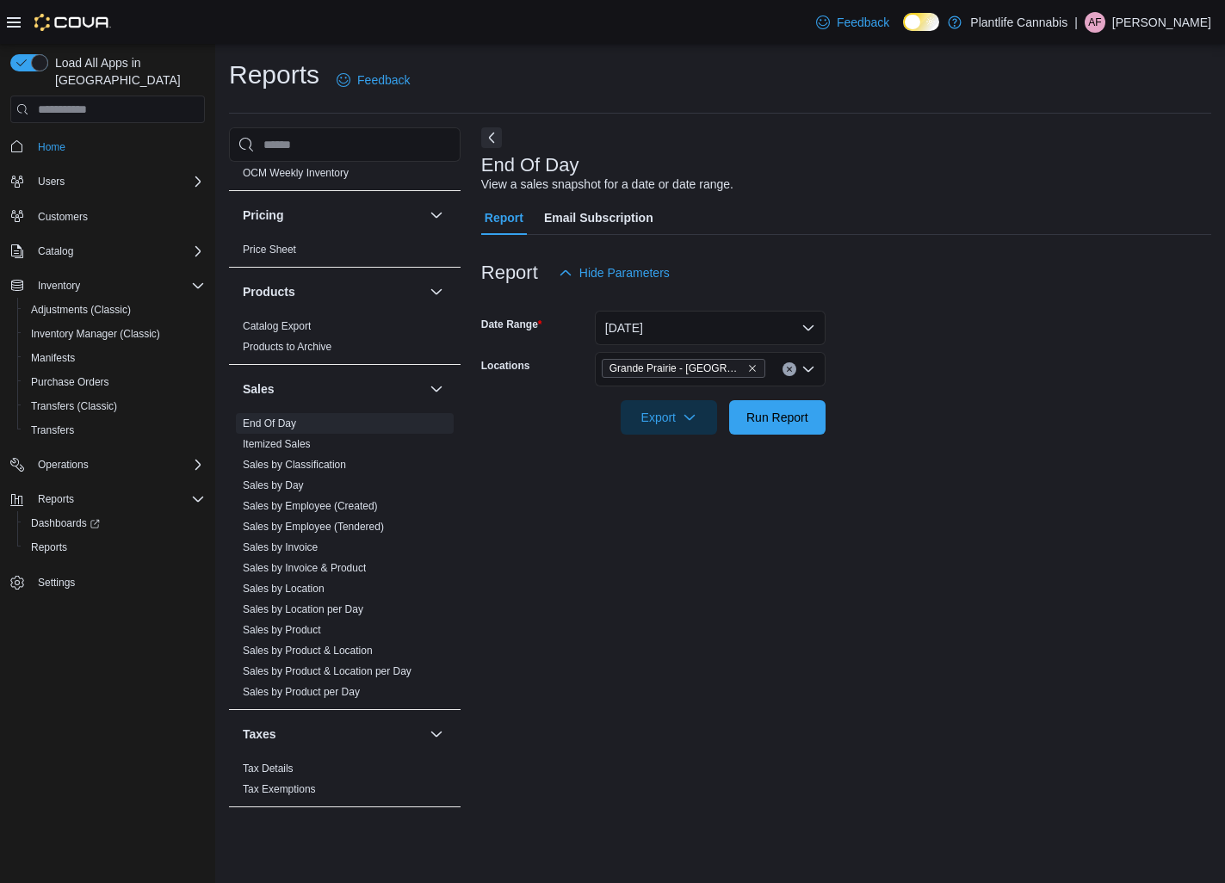
click at [970, 407] on form "Date Range [DATE] Locations [GEOGRAPHIC_DATA] - [GEOGRAPHIC_DATA] Export Run Re…" at bounding box center [846, 362] width 730 height 145
drag, startPoint x: 804, startPoint y: 418, endPoint x: 897, endPoint y: 466, distance: 104.3
click at [804, 418] on span "Run Report" at bounding box center [777, 417] width 62 height 17
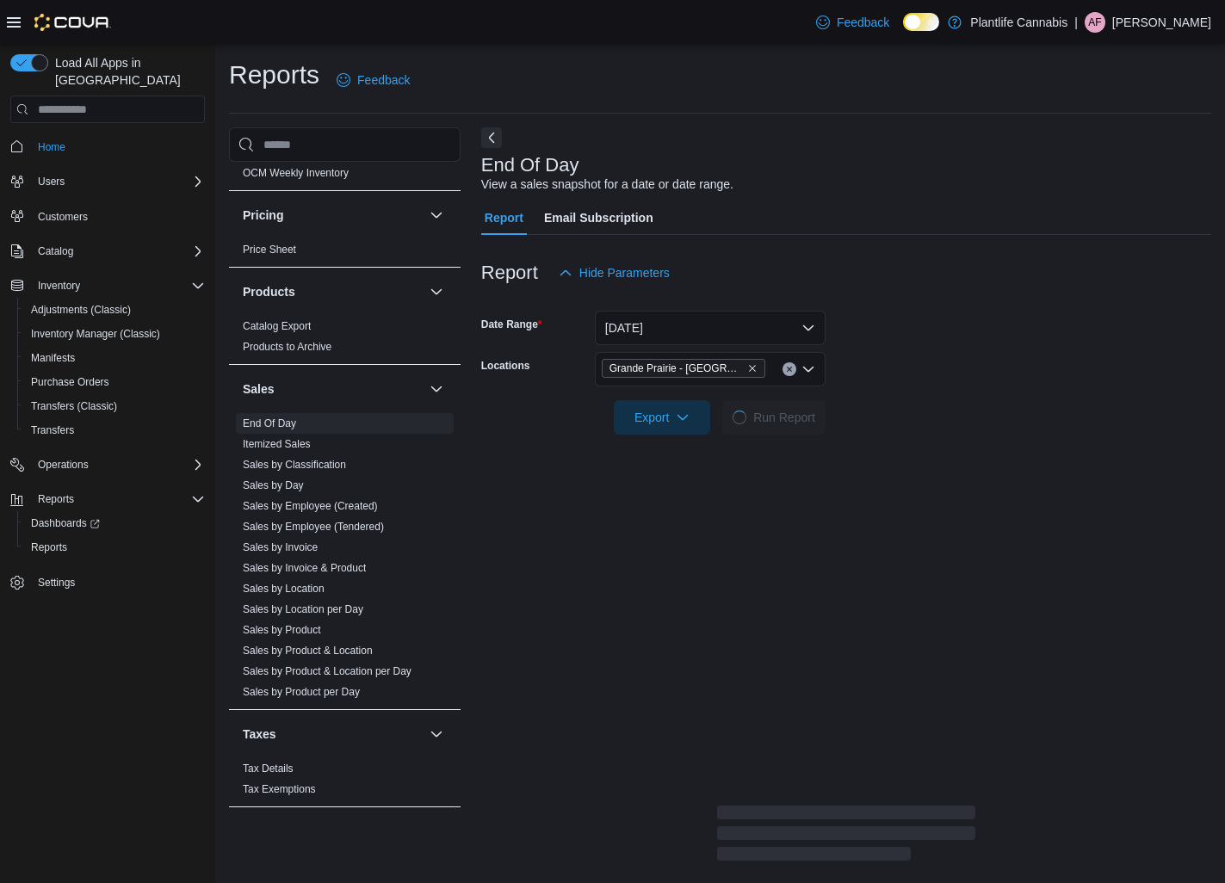
scroll to position [135, 0]
